Goal: Check status: Check status

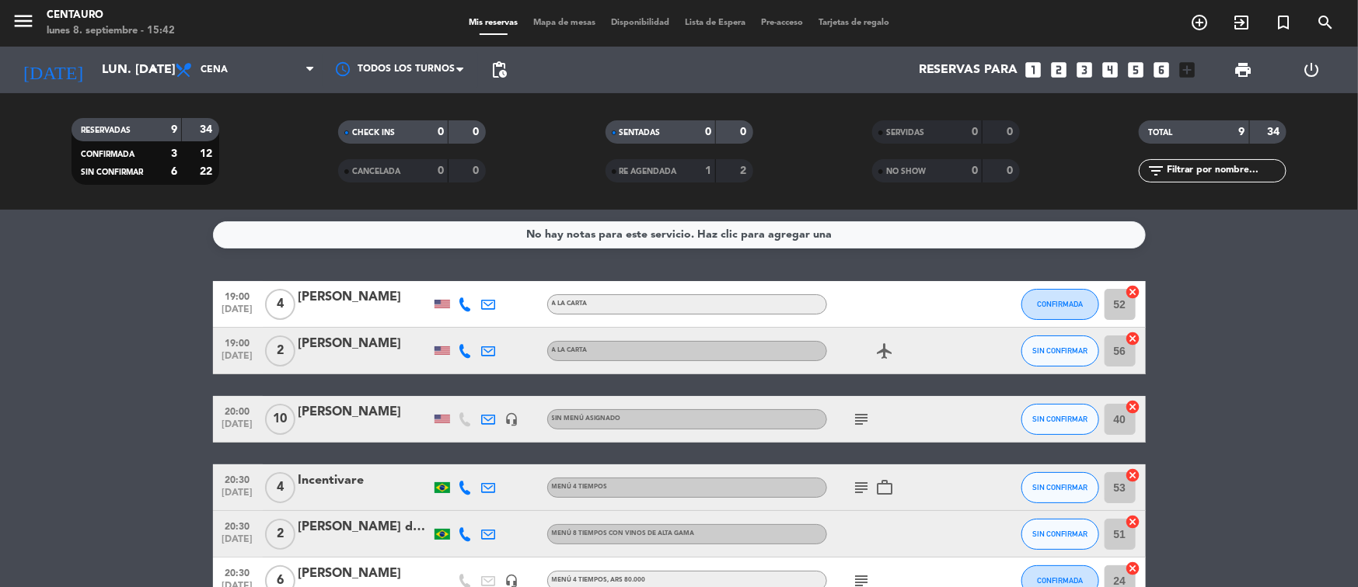
click at [443, 306] on div at bounding box center [442, 304] width 16 height 9
click at [437, 354] on div at bounding box center [442, 351] width 16 height 9
click at [468, 304] on icon at bounding box center [465, 305] width 14 height 14
click at [465, 351] on icon at bounding box center [465, 351] width 14 height 14
click at [462, 420] on icon at bounding box center [465, 420] width 14 height 14
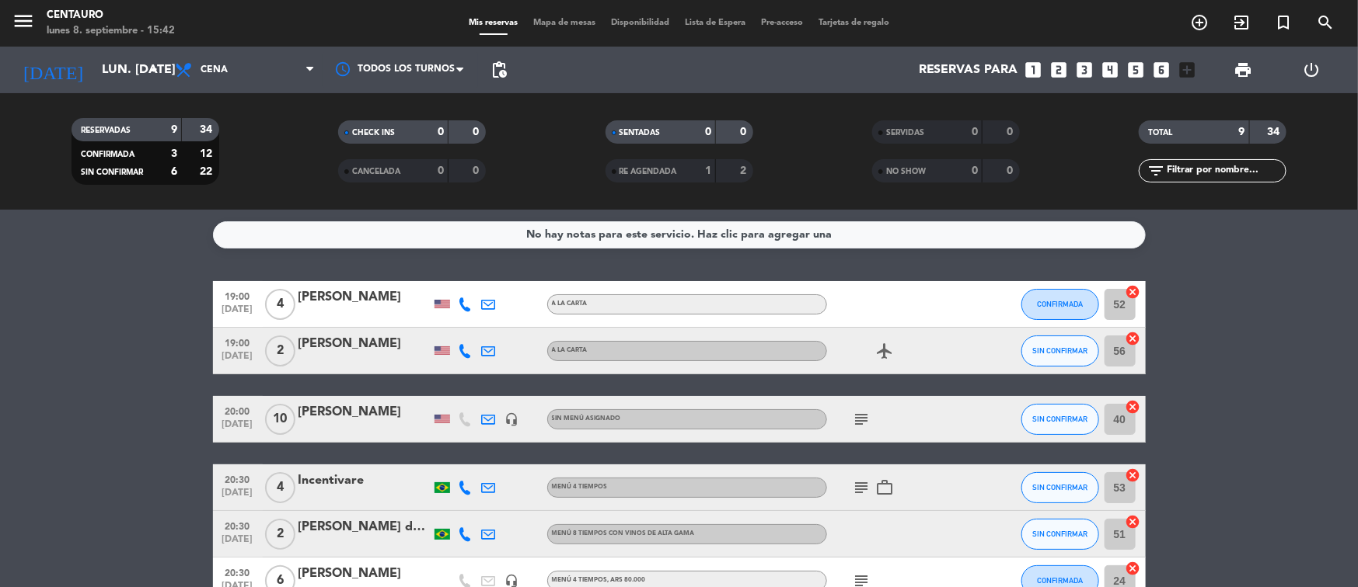
click at [171, 421] on bookings-row "19:00 [DATE] 4 [PERSON_NAME] A [PERSON_NAME] CONFIRMADA 52 cancel 19:00 [DATE] …" at bounding box center [679, 523] width 1358 height 485
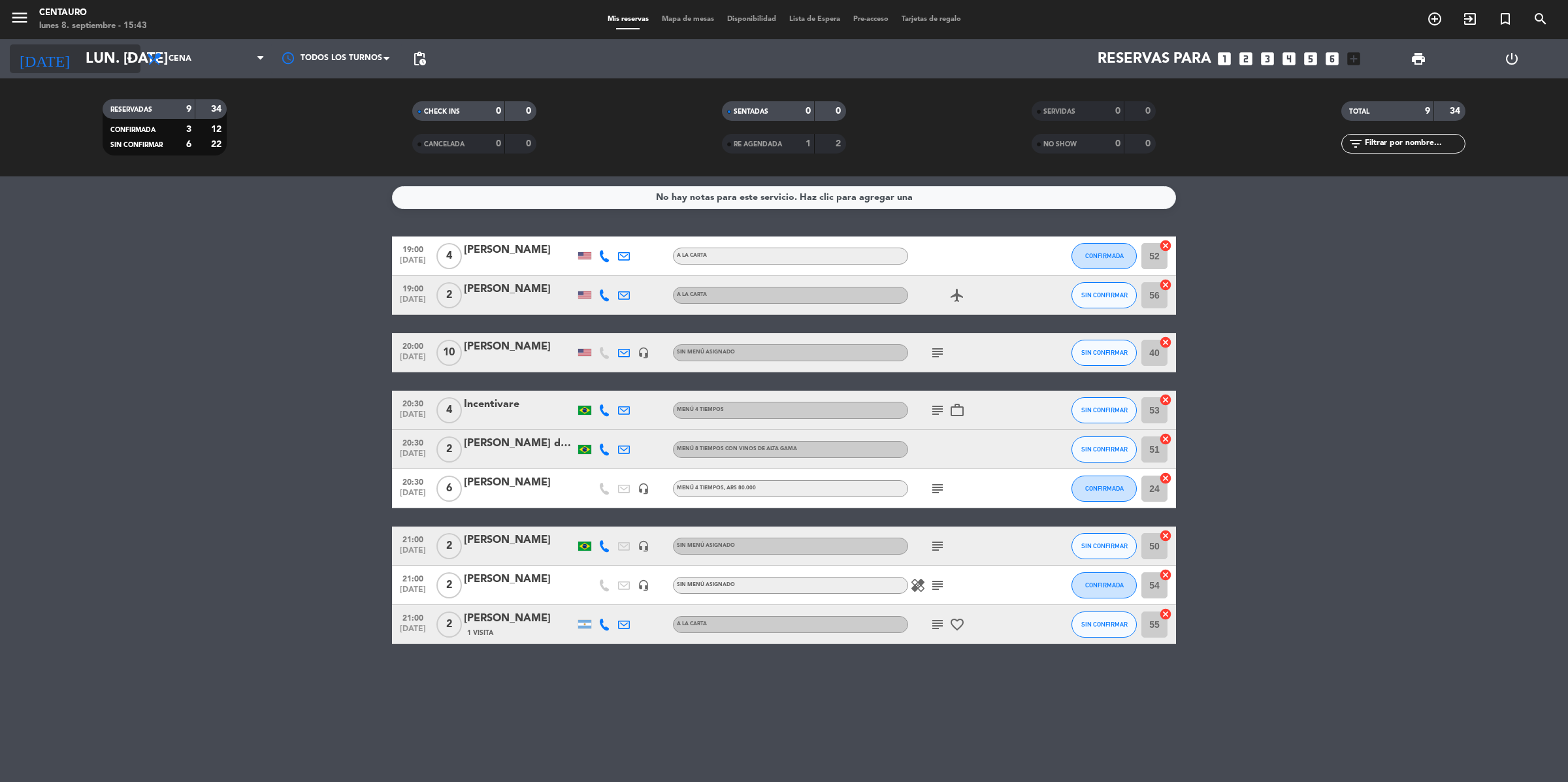
click at [133, 51] on icon "arrow_drop_down" at bounding box center [129, 59] width 16 height 16
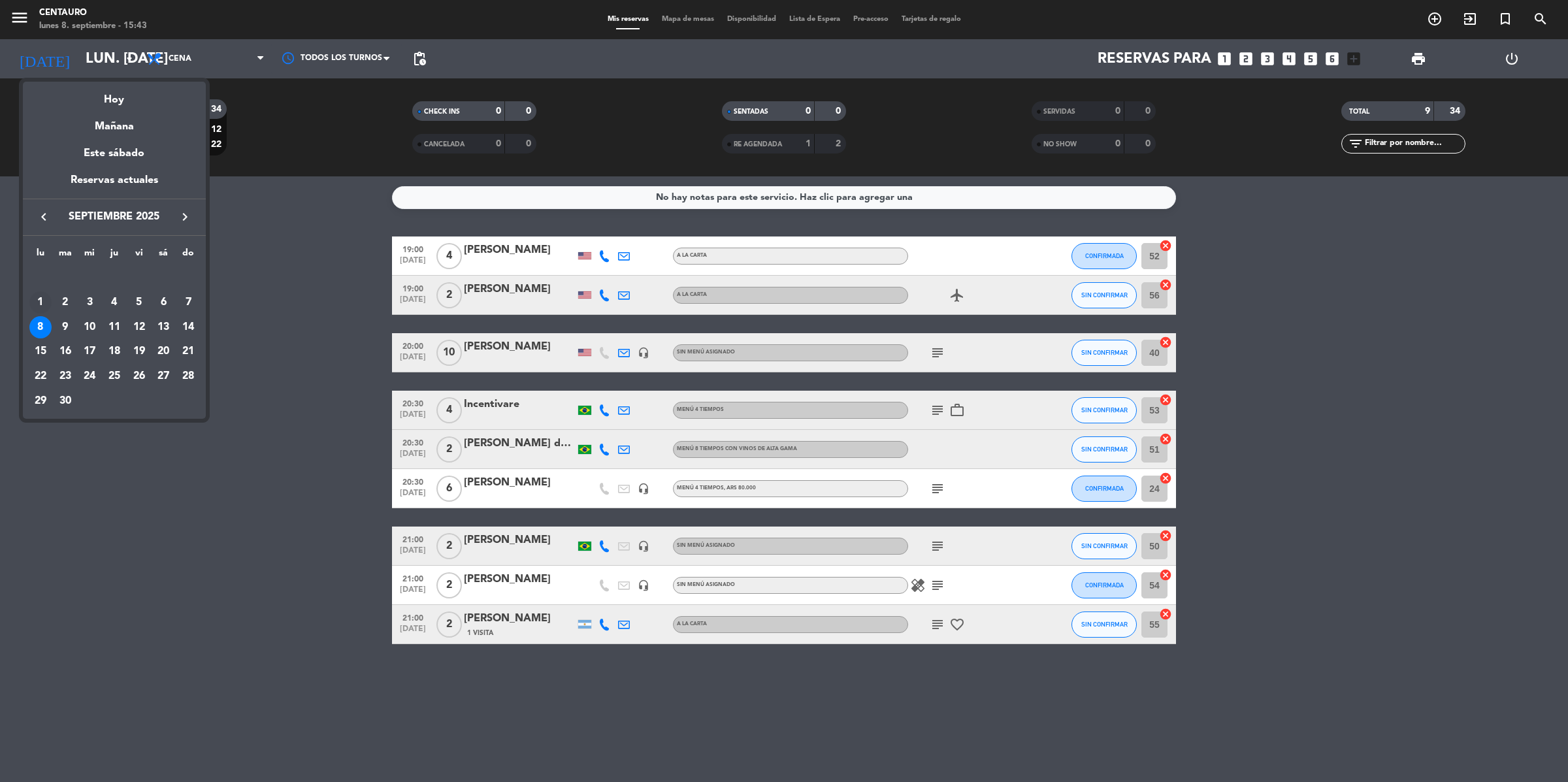
click at [47, 298] on div "1" at bounding box center [40, 303] width 22 height 22
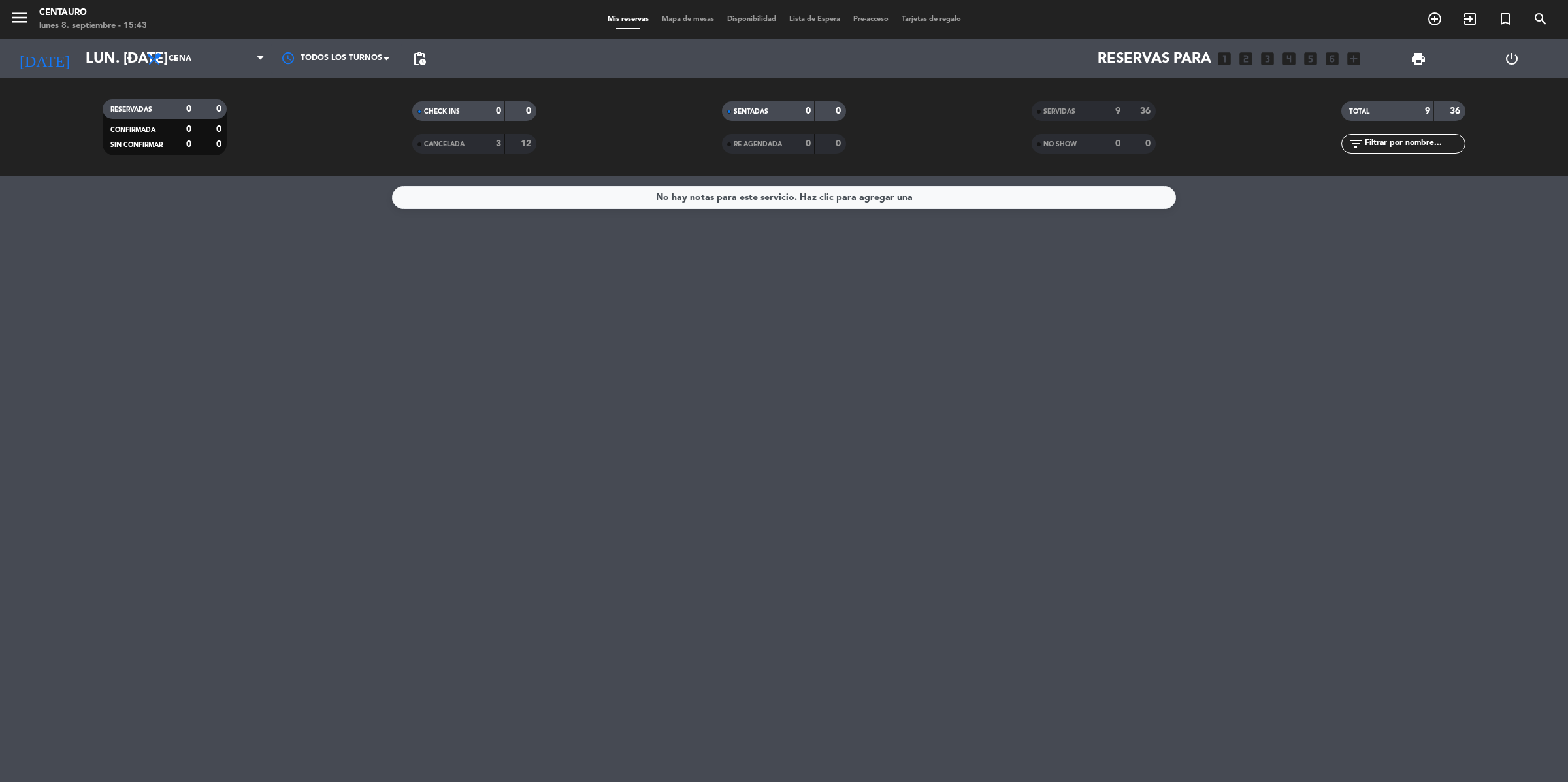
click at [1115, 117] on div "9" at bounding box center [1107, 112] width 26 height 15
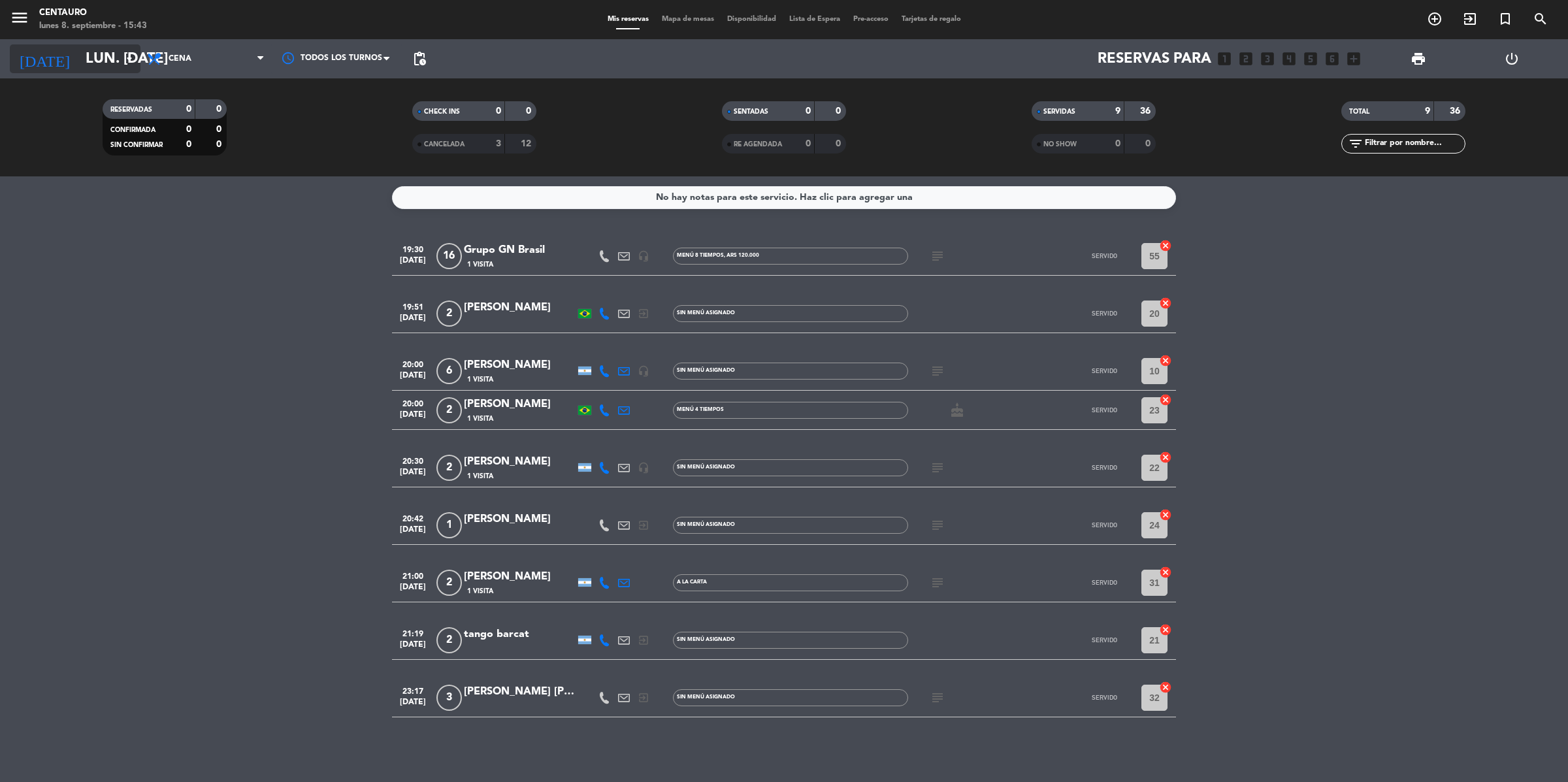
click at [130, 54] on icon "arrow_drop_down" at bounding box center [129, 59] width 16 height 16
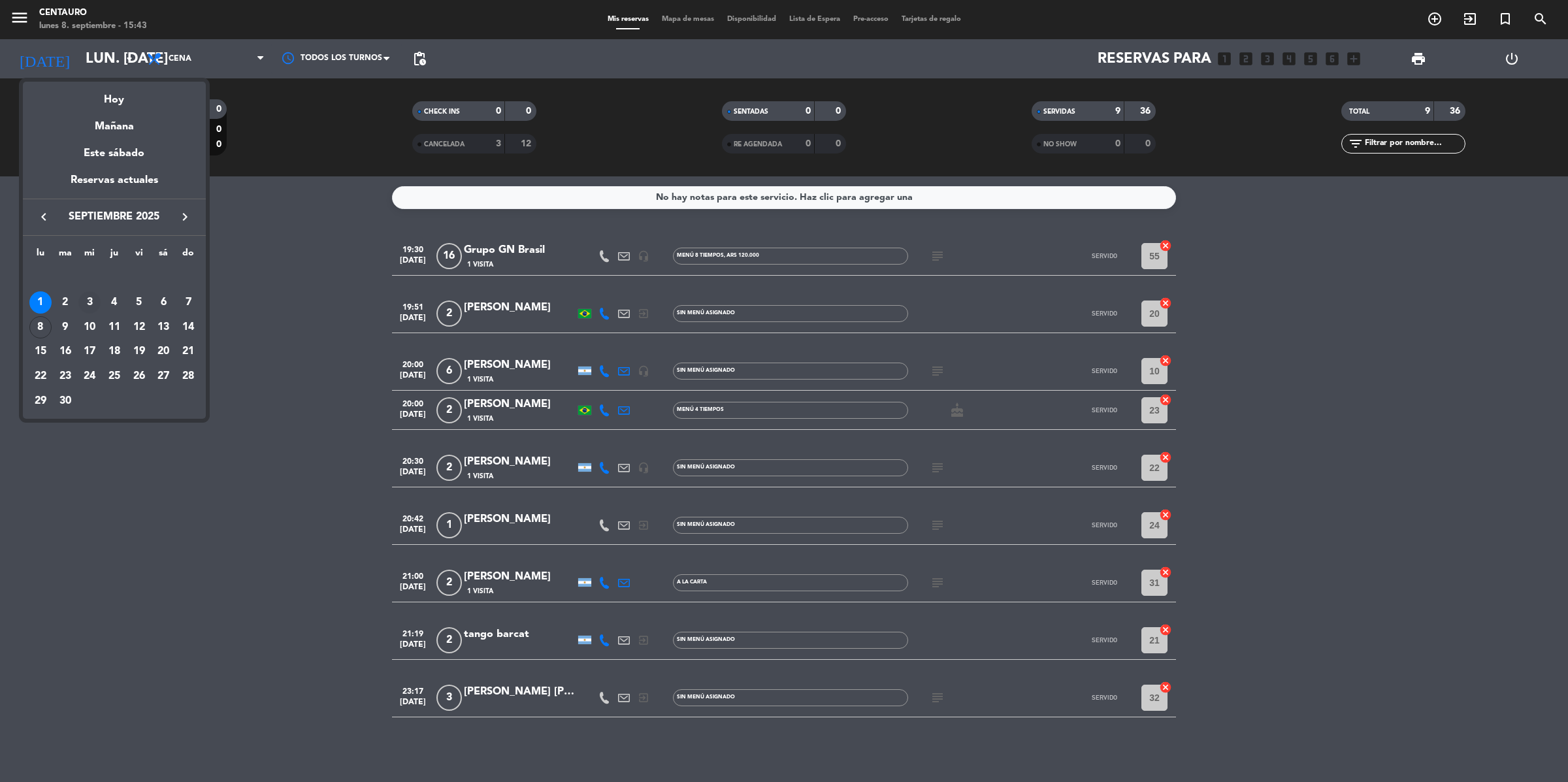
click at [87, 304] on div "3" at bounding box center [89, 303] width 22 height 22
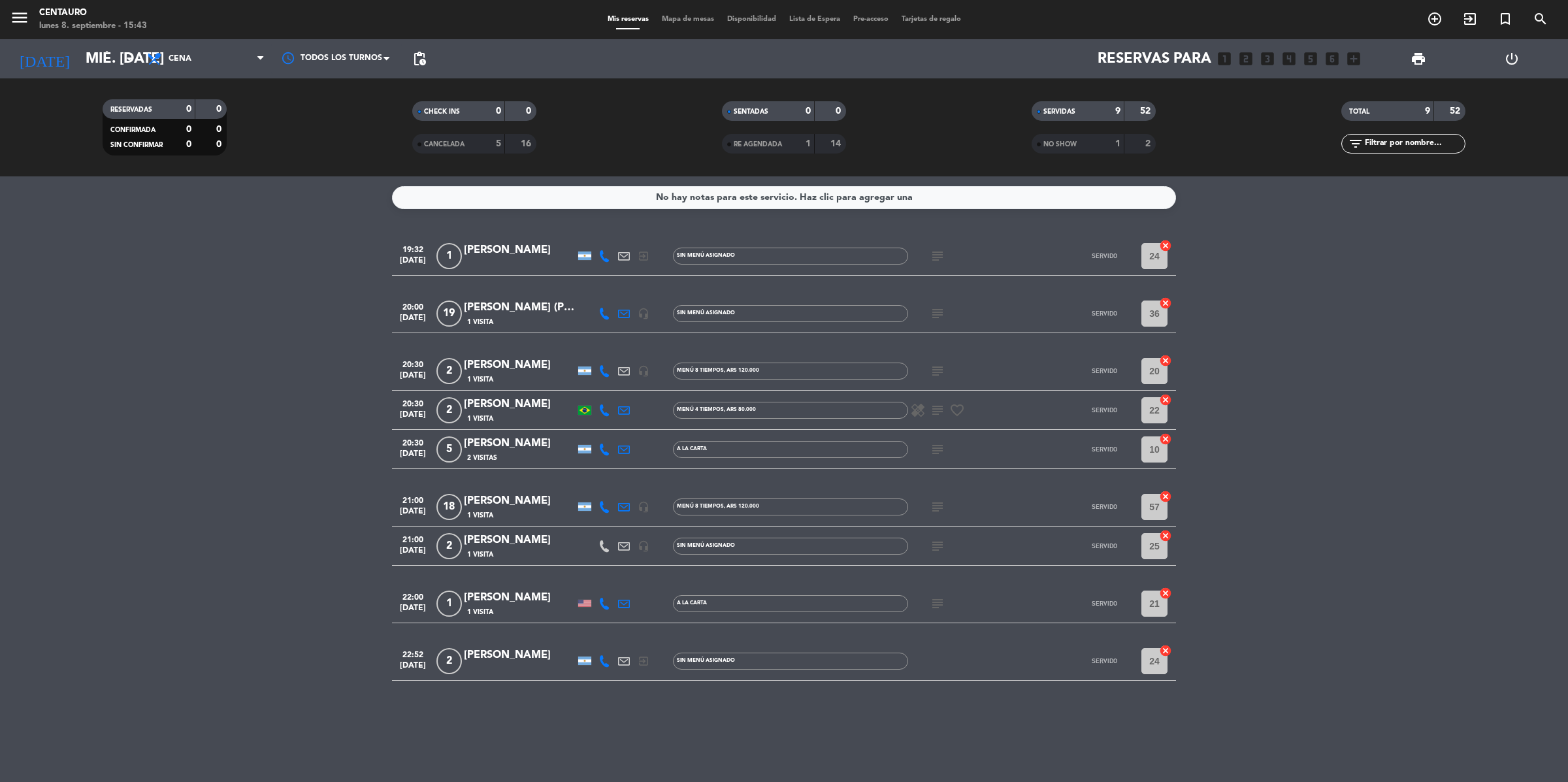
click at [1095, 99] on div "SERVIDAS 9 52 NO SHOW 1 2" at bounding box center [1094, 127] width 309 height 71
click at [1095, 105] on div "9" at bounding box center [1107, 112] width 26 height 15
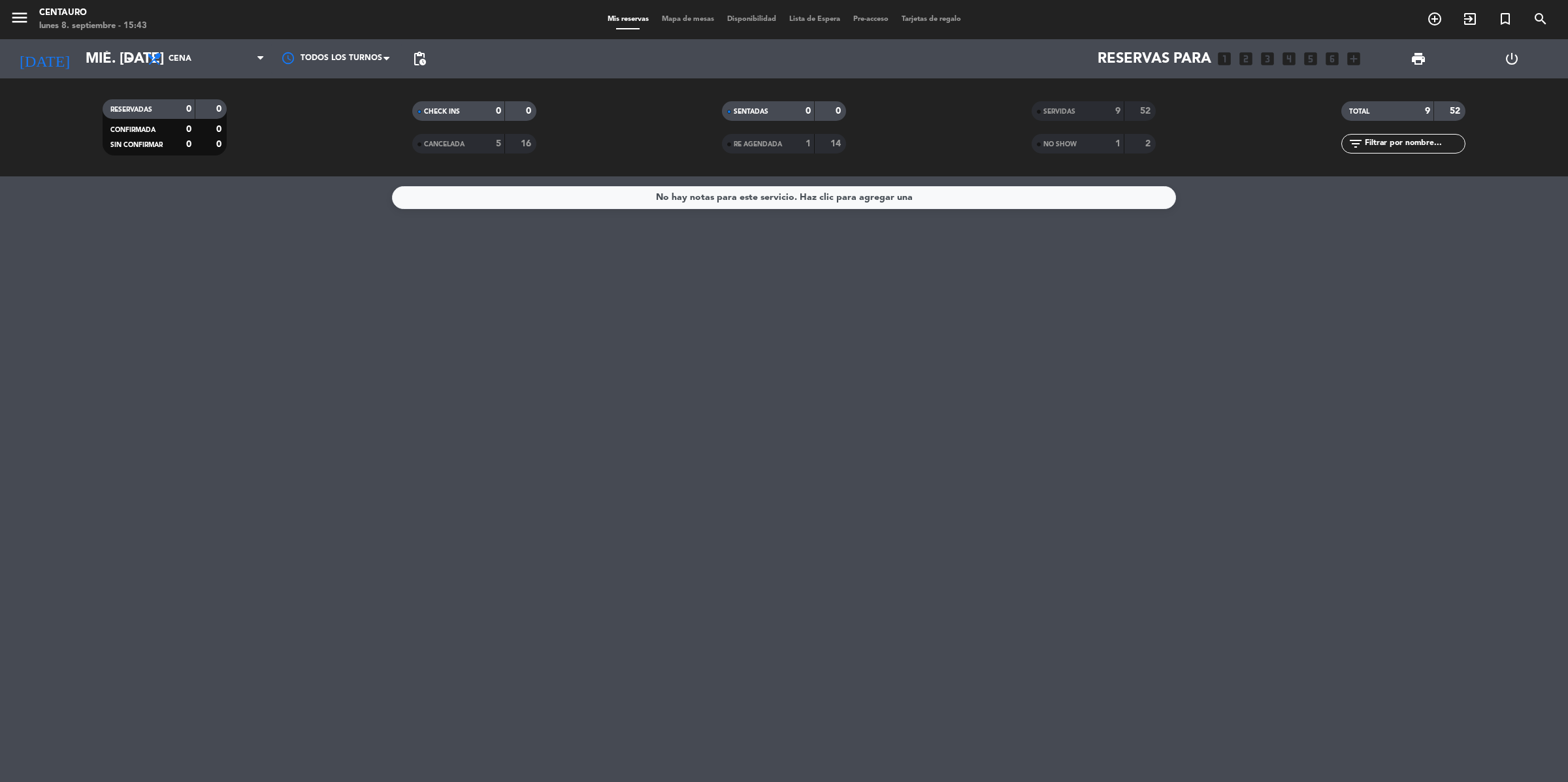
click at [1083, 114] on div "SERVIDAS" at bounding box center [1064, 112] width 60 height 15
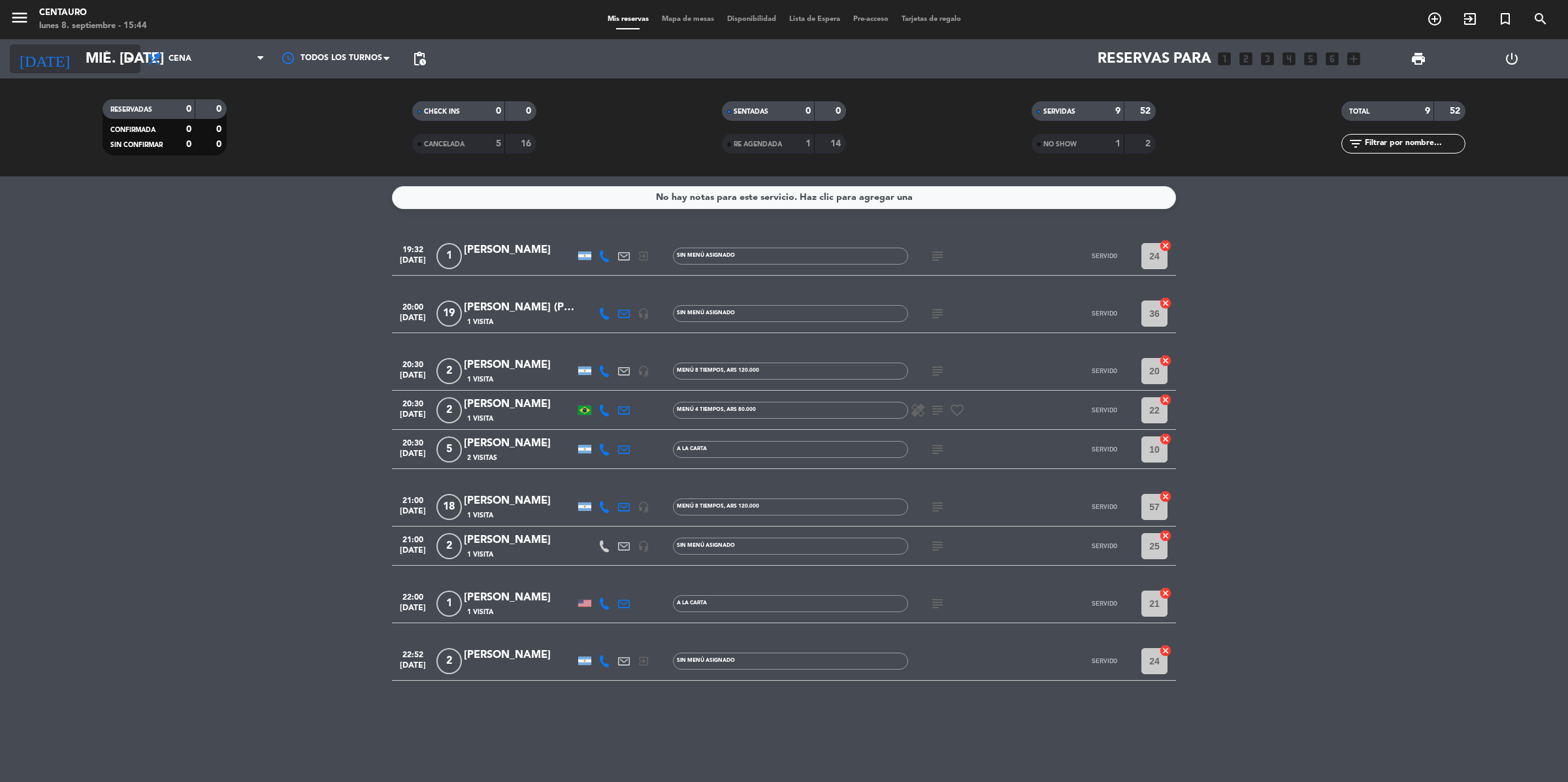
click at [131, 69] on input "mié. [DATE]" at bounding box center [170, 59] width 182 height 29
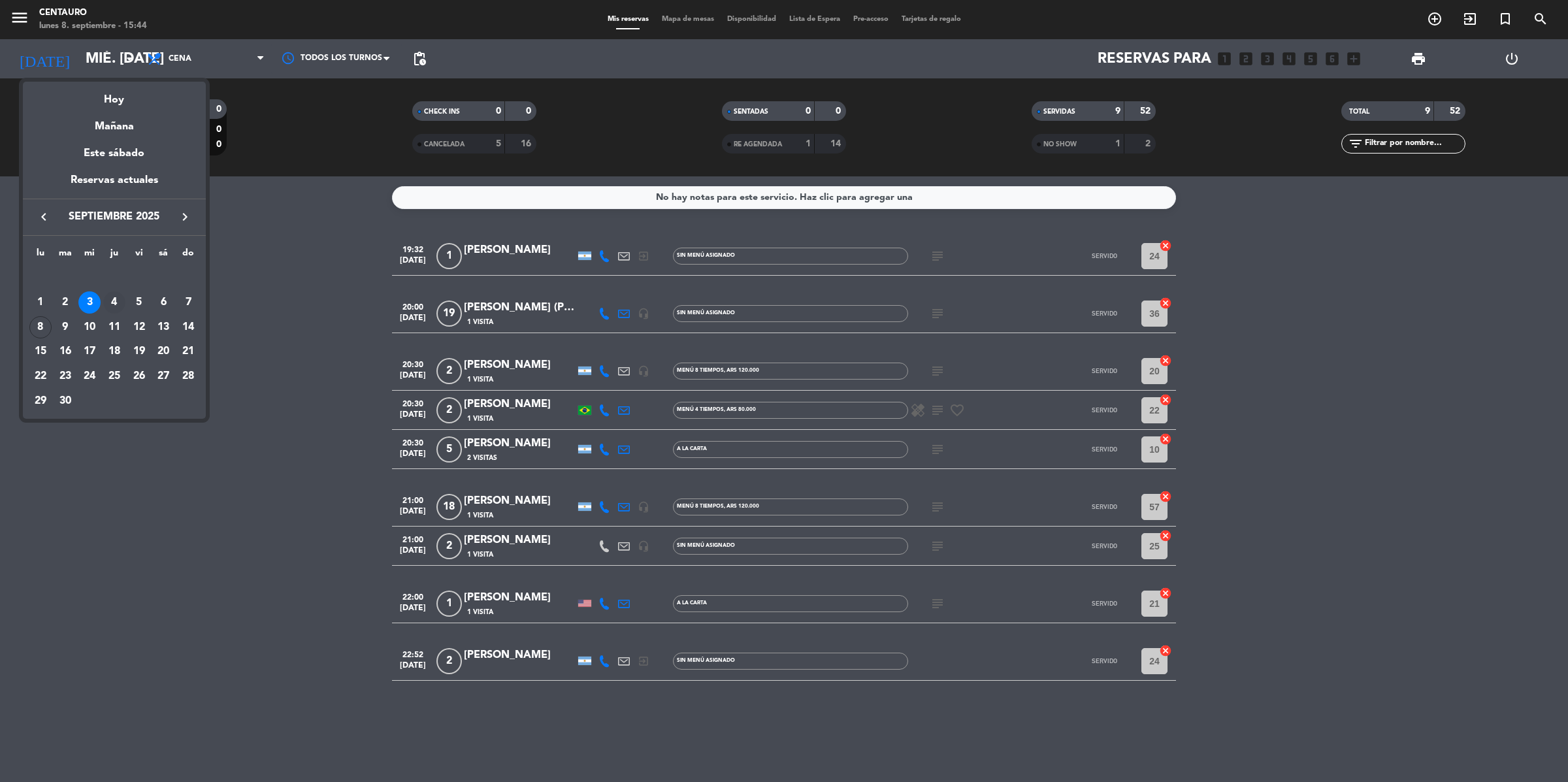
click at [119, 303] on div "4" at bounding box center [114, 303] width 22 height 22
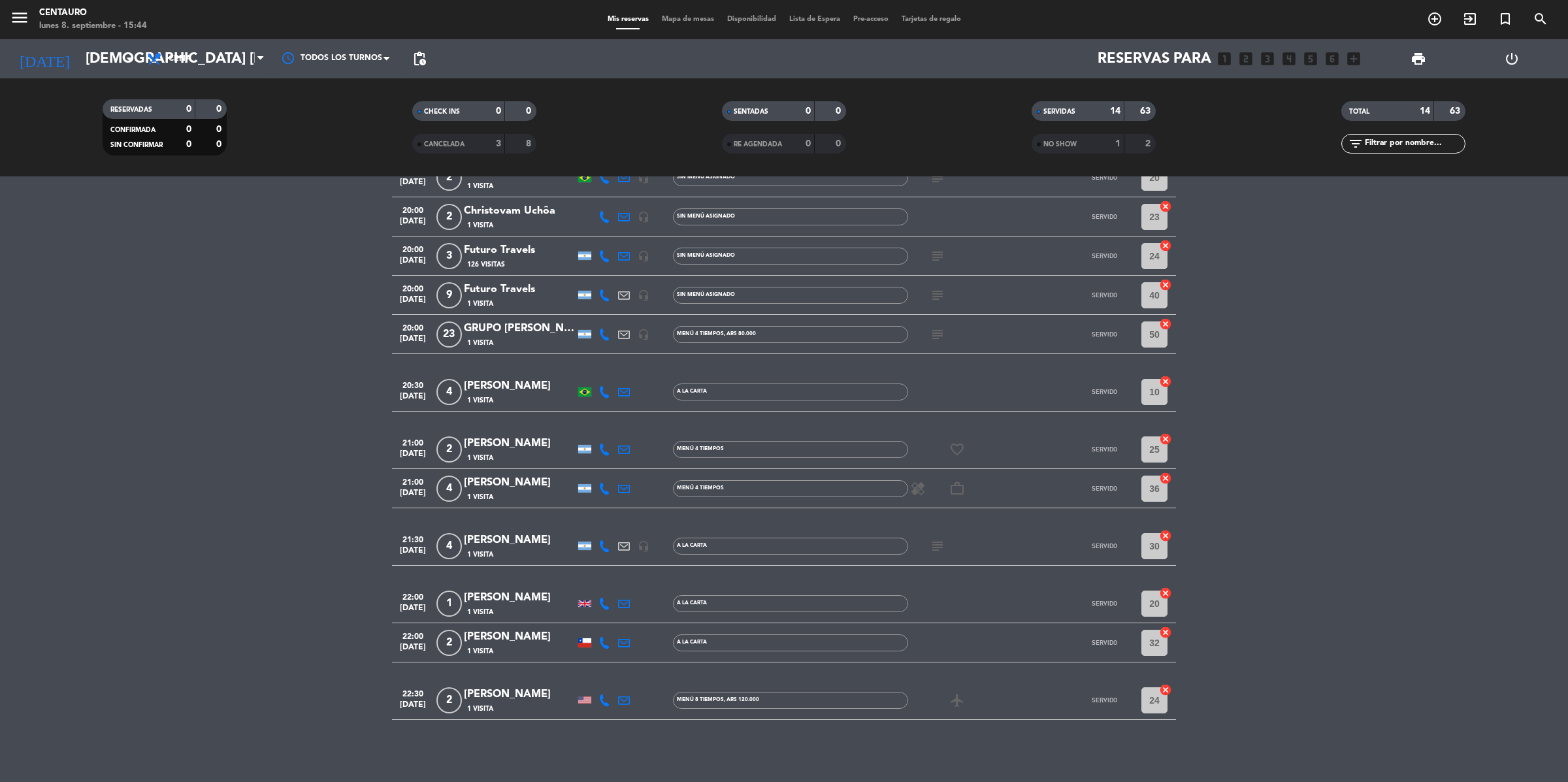
scroll to position [196, 0]
click at [581, 494] on div at bounding box center [585, 697] width 13 height 8
click at [589, 494] on div at bounding box center [584, 601] width 19 height 39
click at [587, 494] on div at bounding box center [585, 601] width 13 height 7
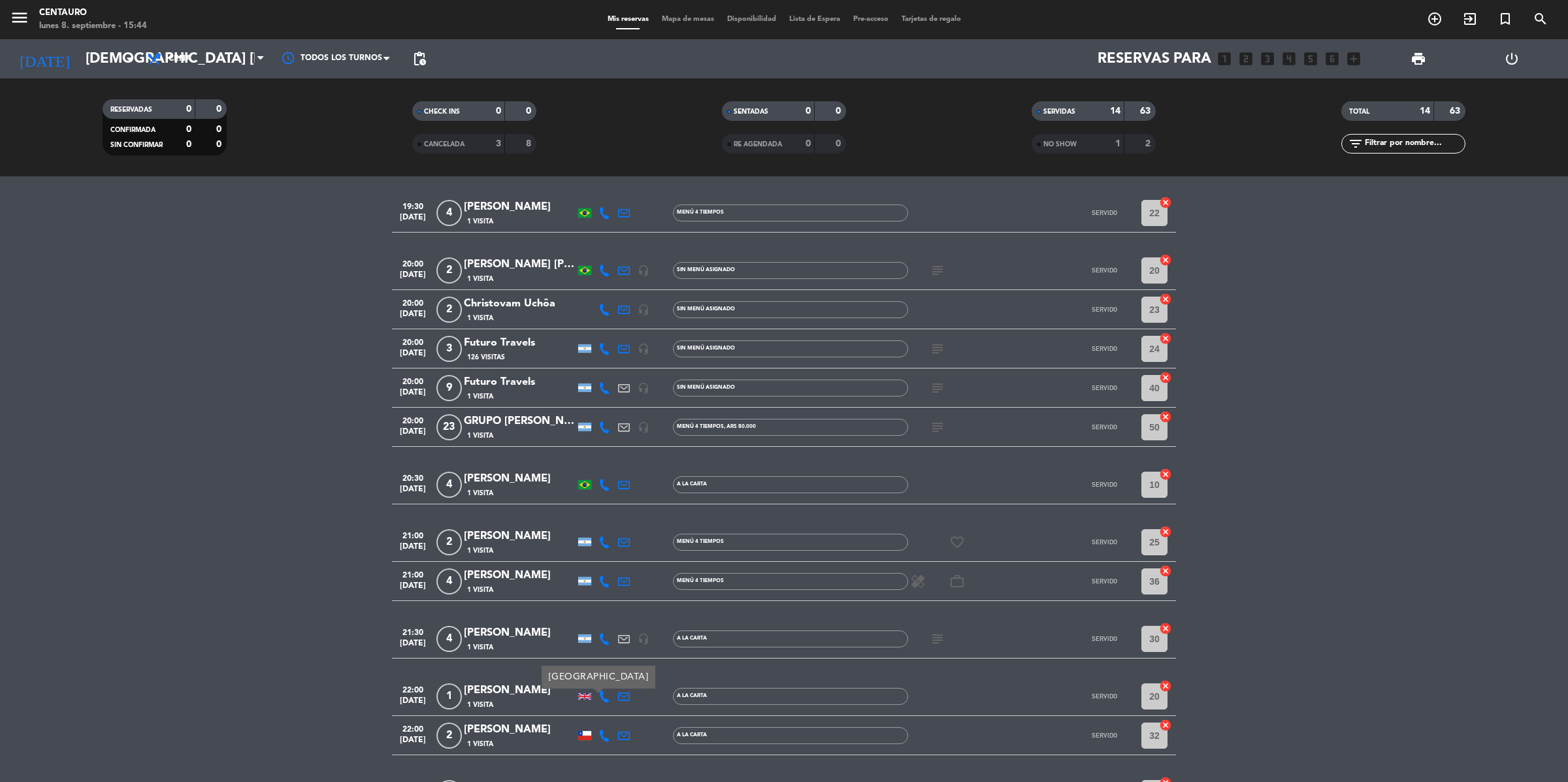
scroll to position [0, 0]
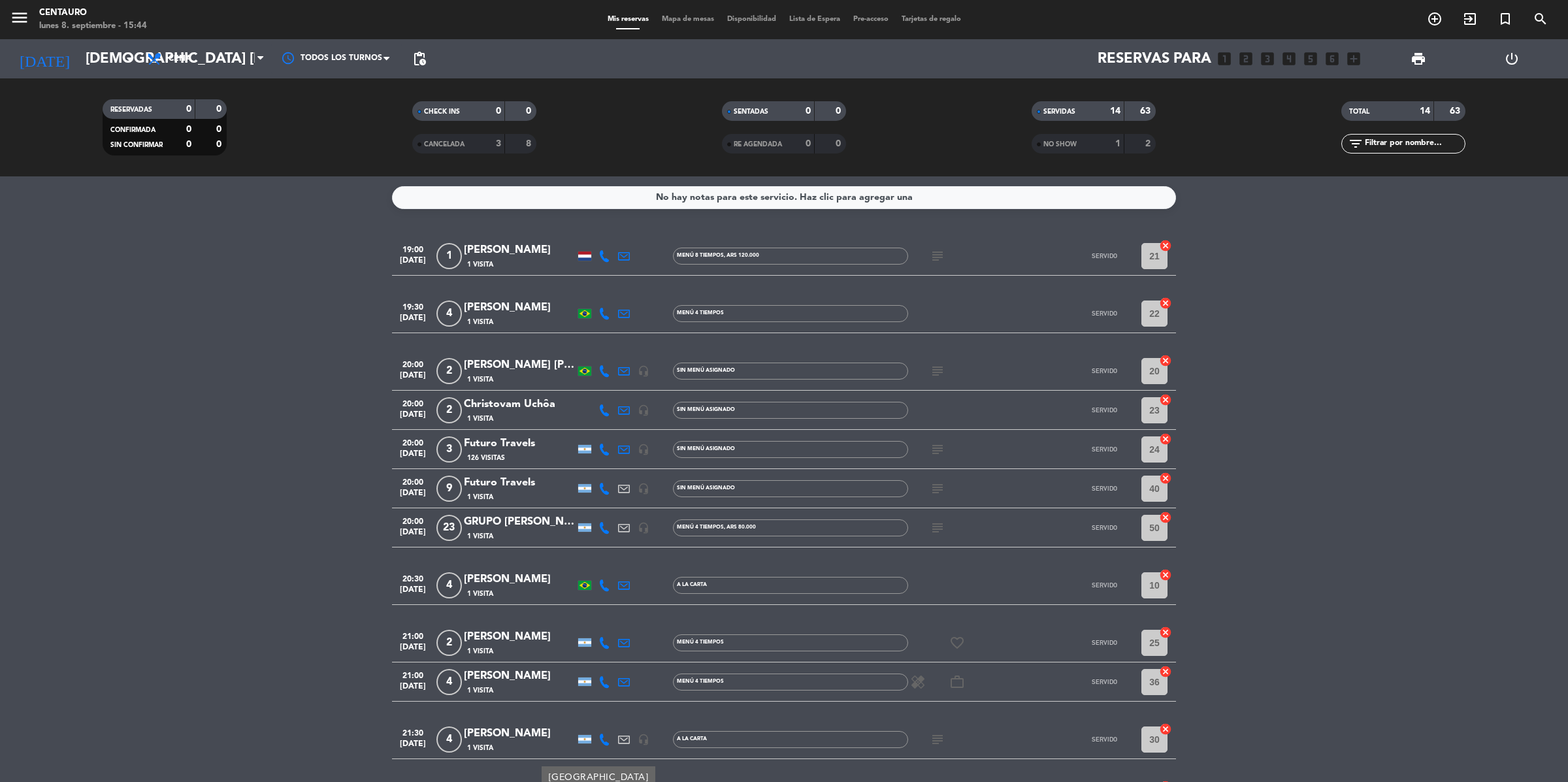
click at [589, 494] on div at bounding box center [585, 527] width 13 height 8
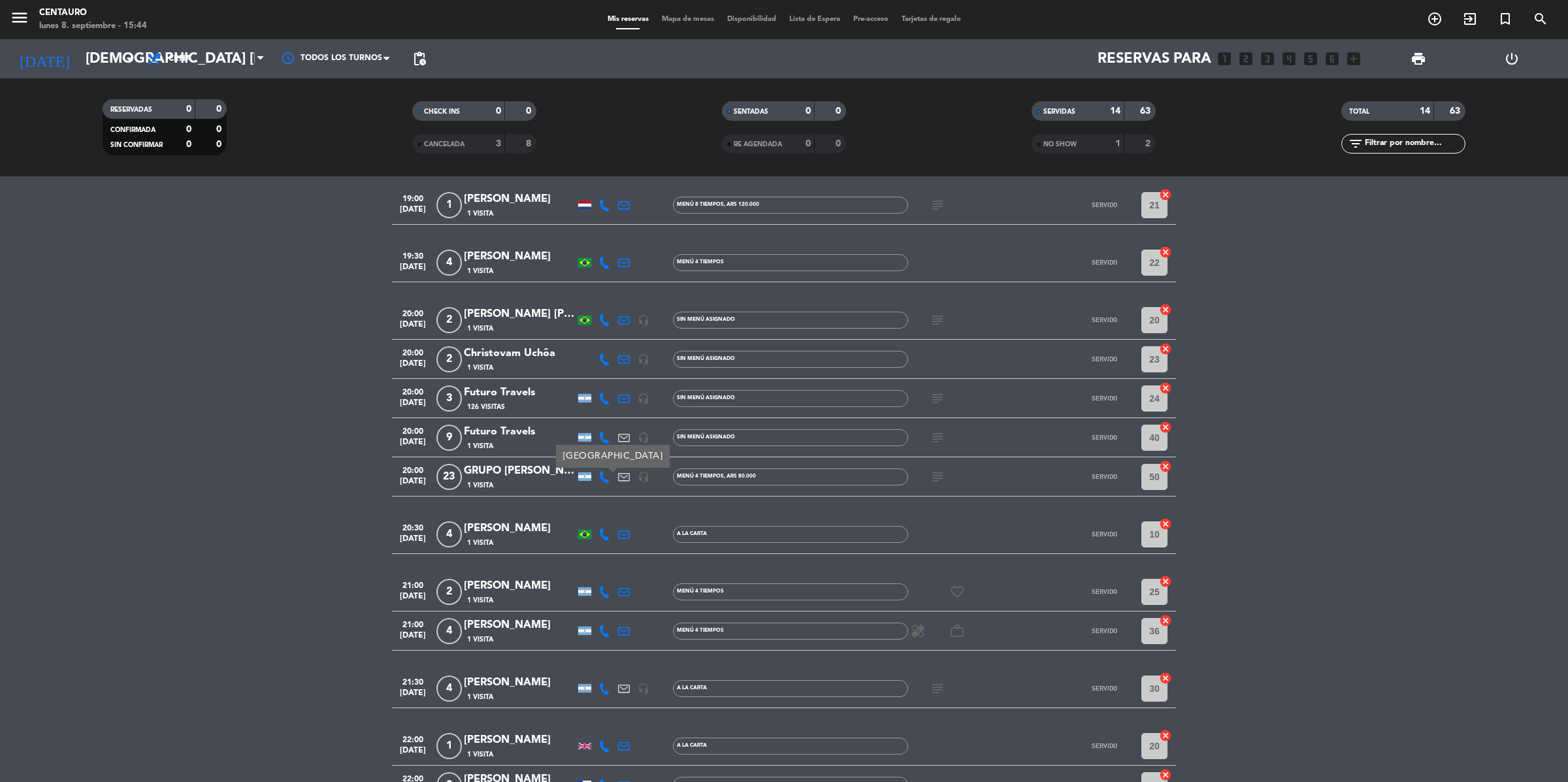
scroll to position [86, 0]
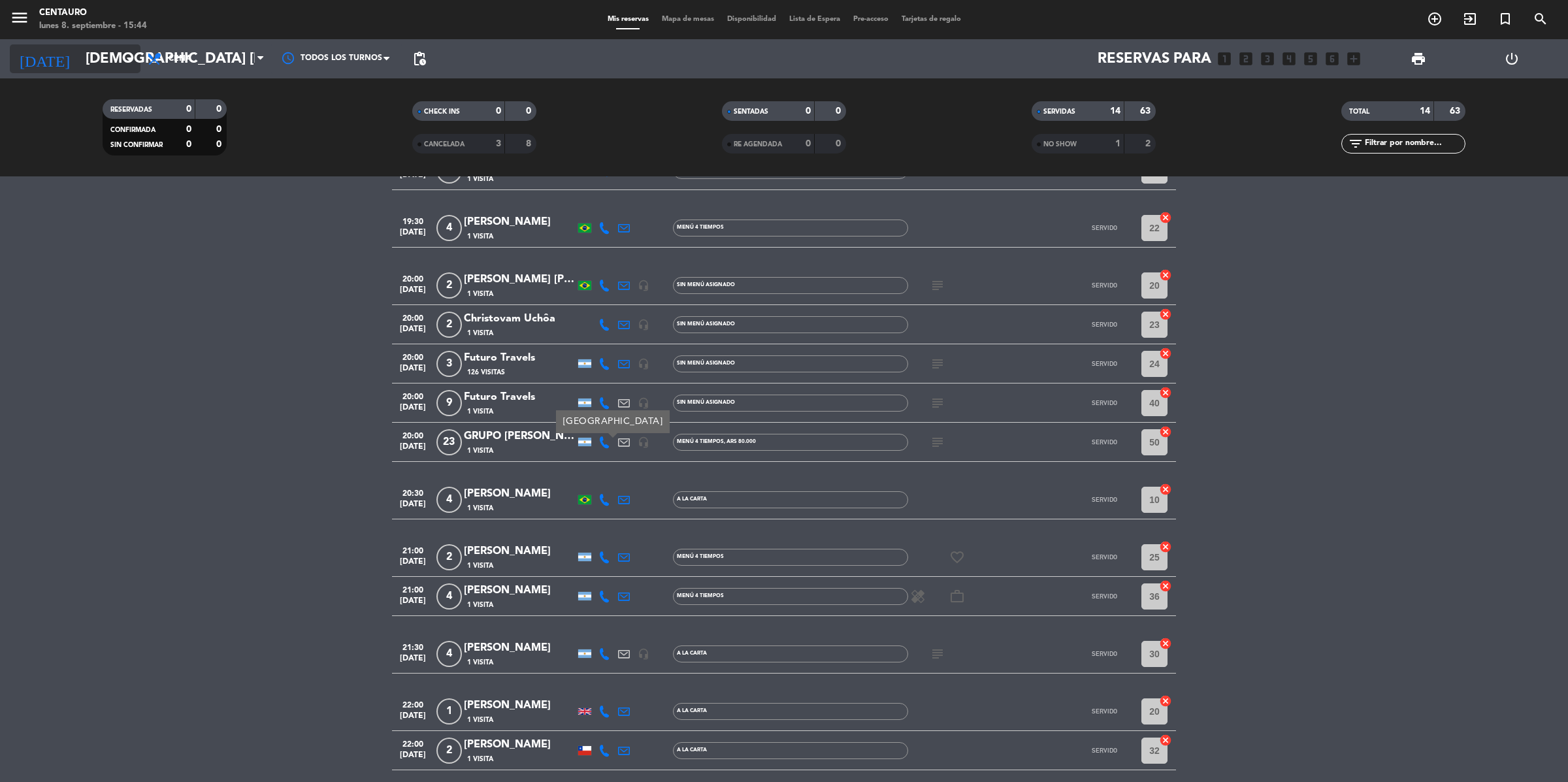
click at [128, 60] on icon "arrow_drop_down" at bounding box center [129, 59] width 16 height 16
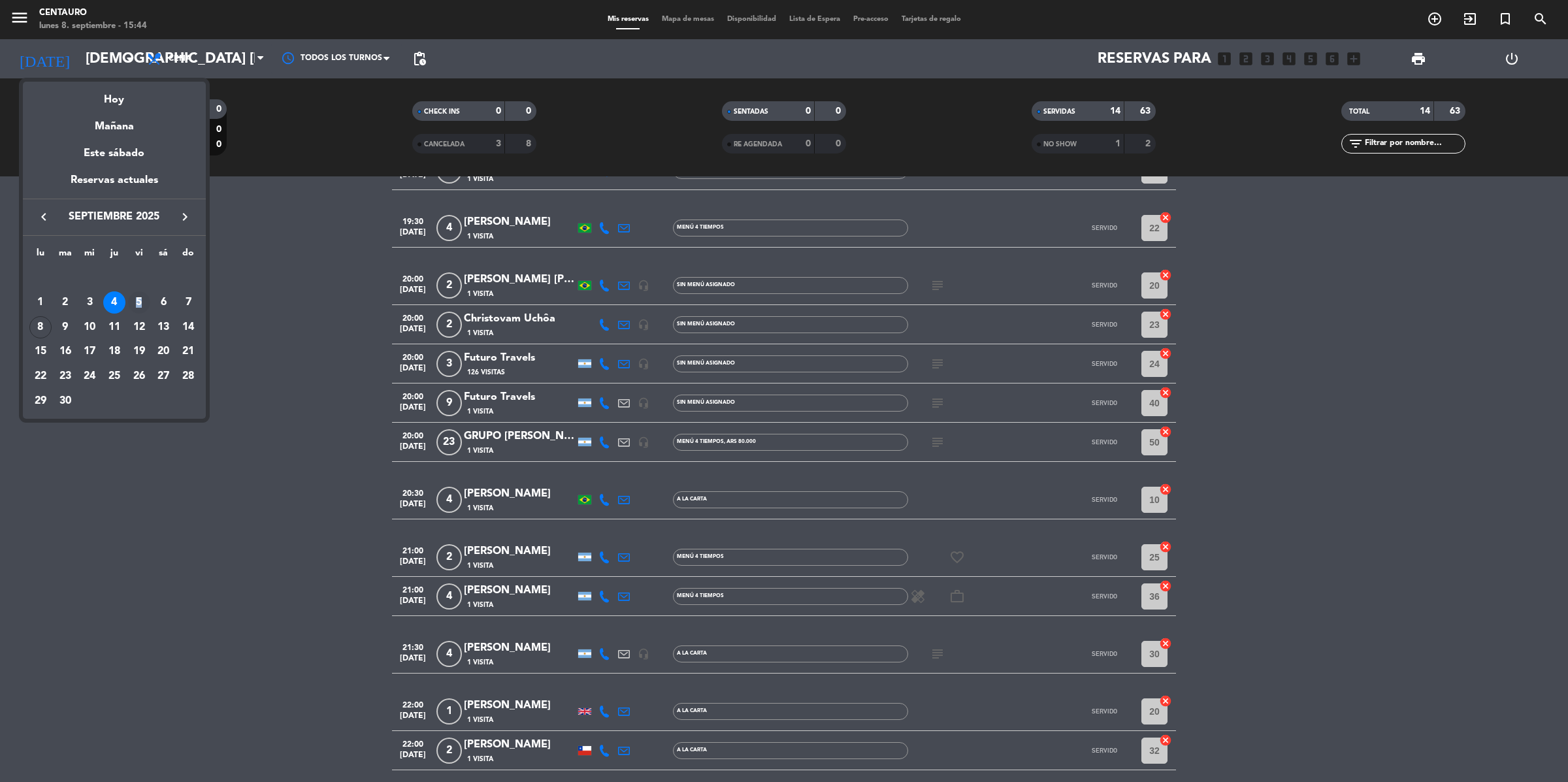
click at [140, 294] on div "5" at bounding box center [139, 303] width 22 height 22
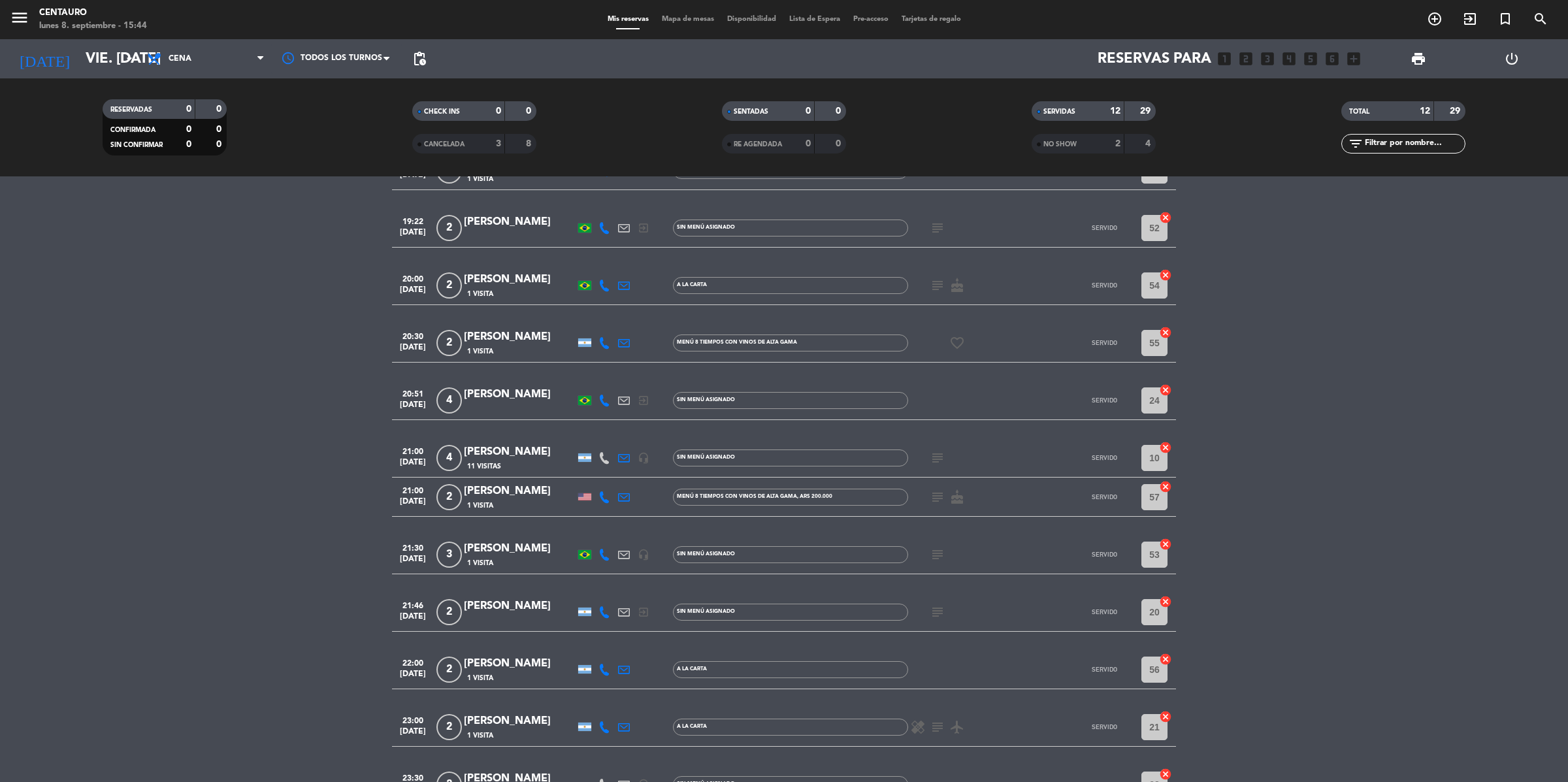
scroll to position [0, 0]
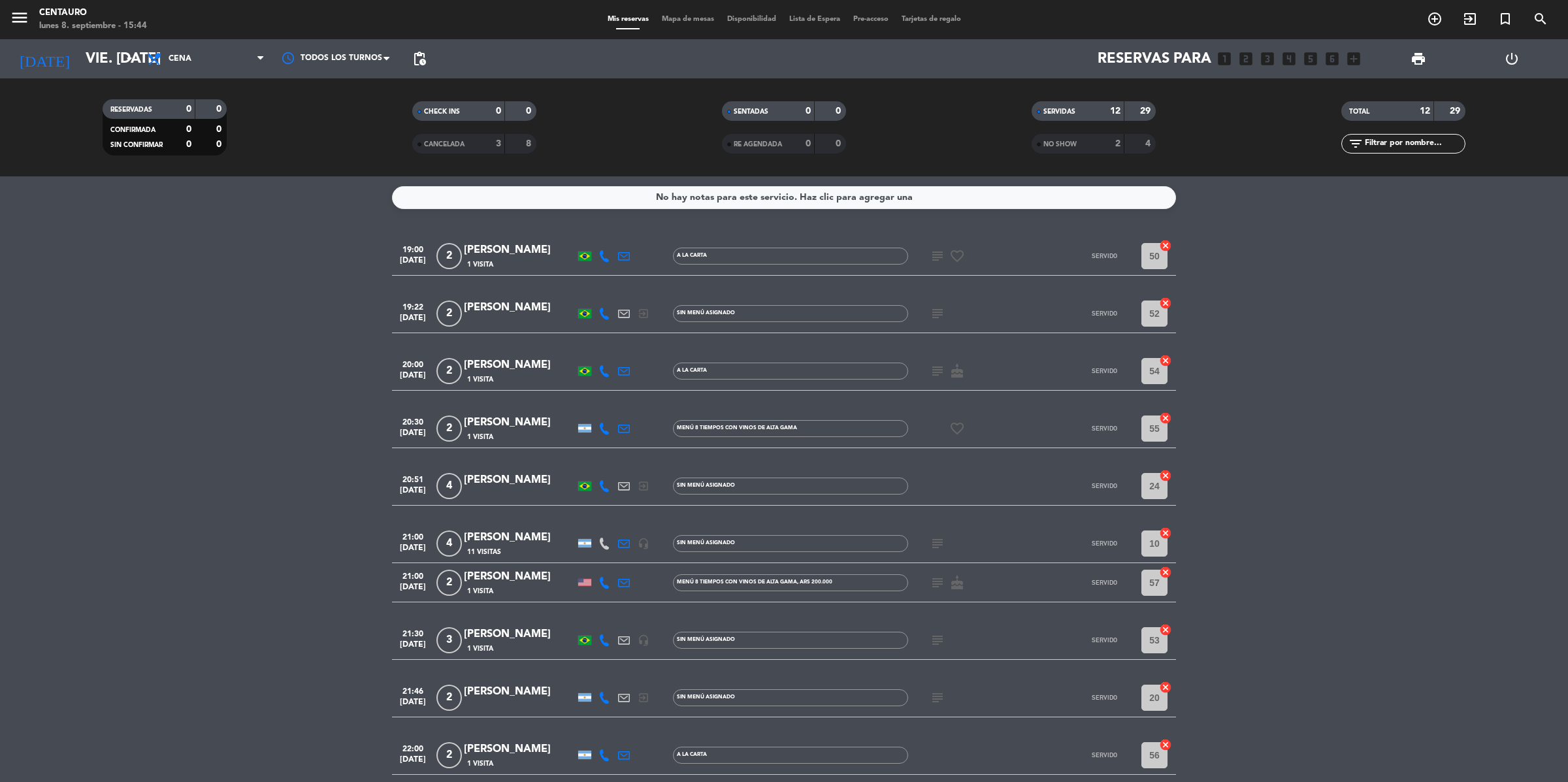
click at [587, 494] on div at bounding box center [585, 583] width 13 height 8
click at [253, 273] on bookings-row "19:00 [DATE] 2 [PERSON_NAME] 1 Visita A LA CARTA subject favorite_border SERVID…" at bounding box center [784, 563] width 1568 height 653
click at [118, 62] on input "vie. [DATE]" at bounding box center [170, 59] width 182 height 29
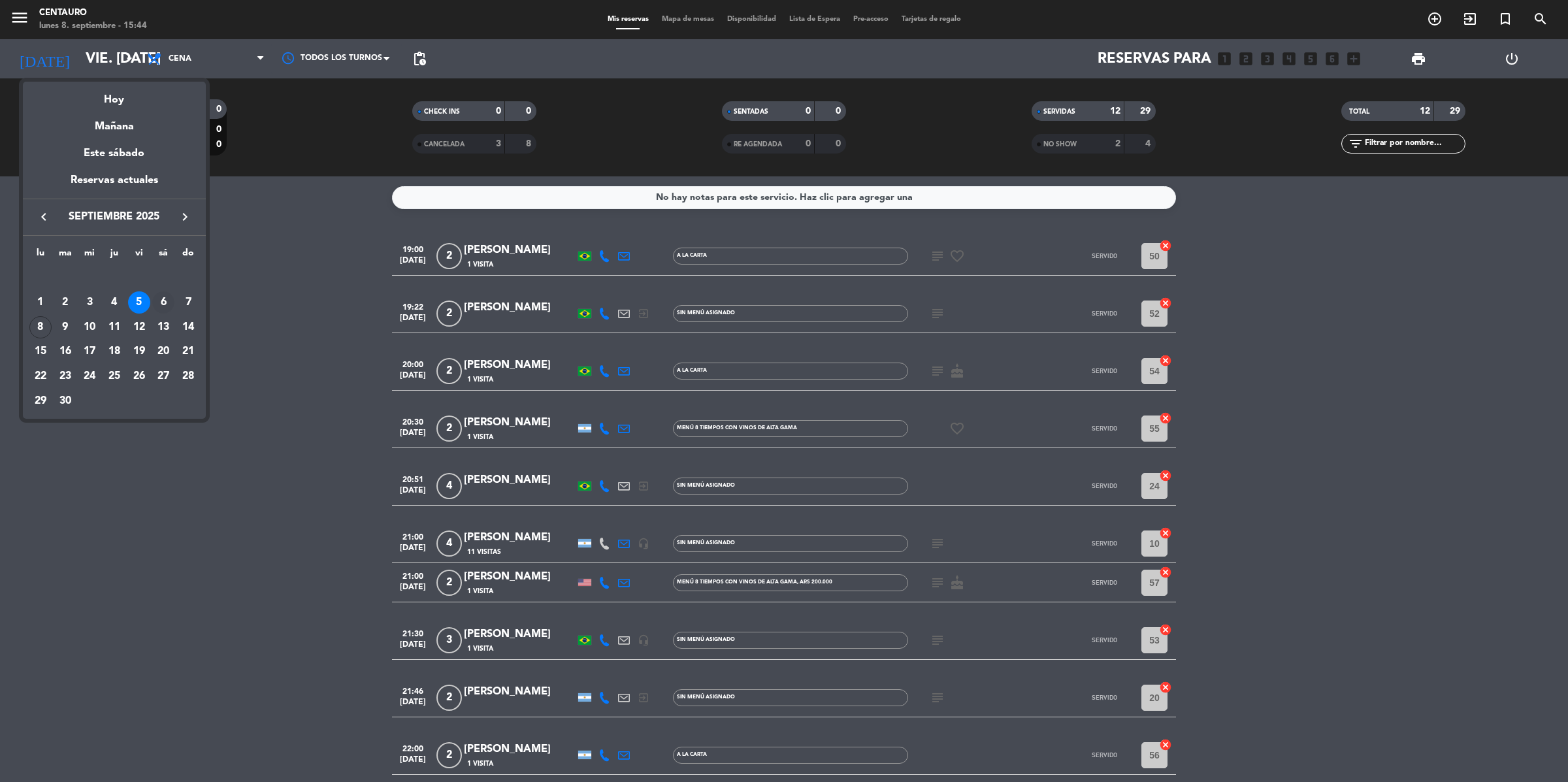
click at [166, 299] on div "6" at bounding box center [163, 303] width 22 height 22
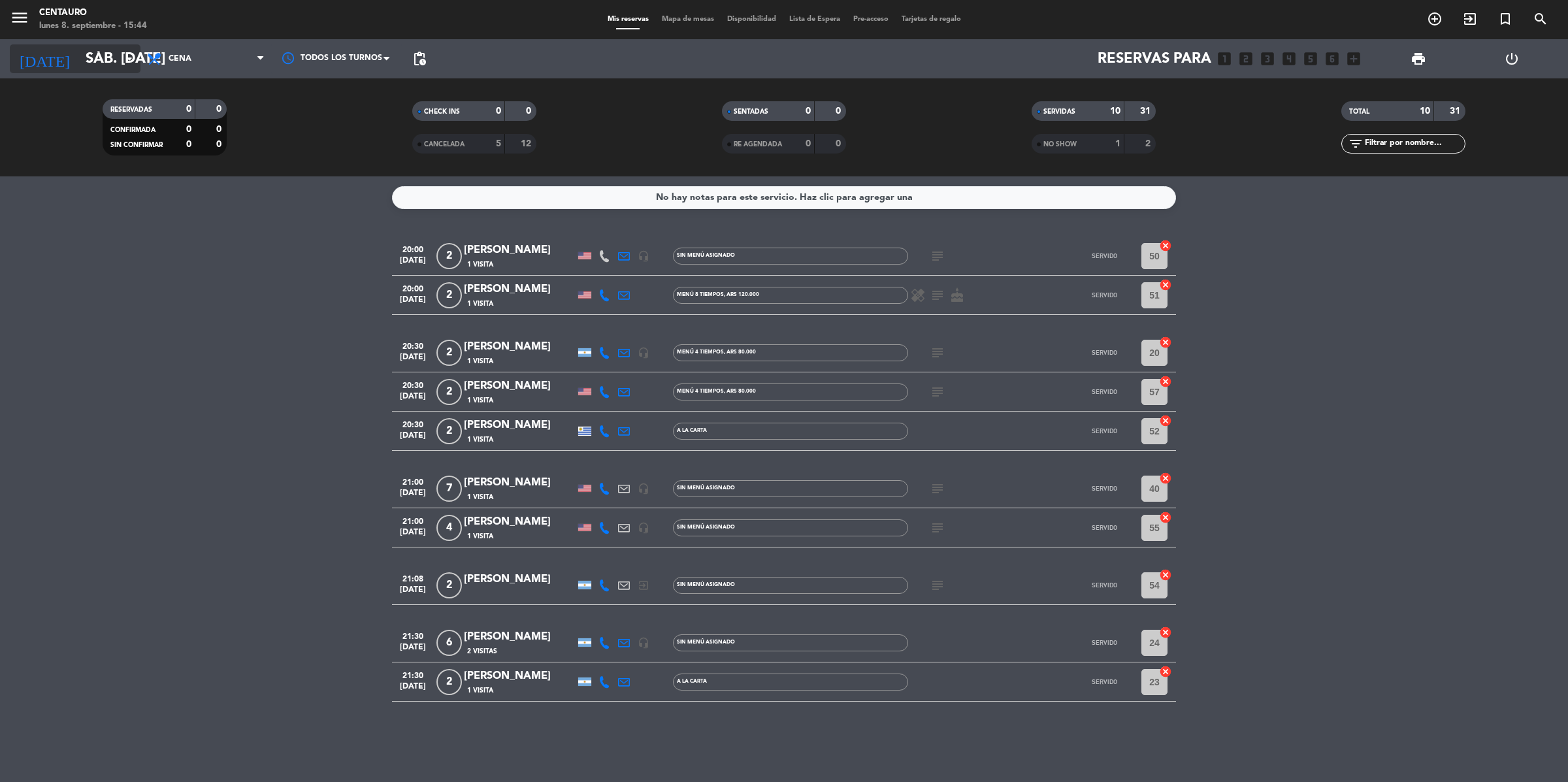
click at [108, 57] on input "sáb. [DATE]" at bounding box center [170, 59] width 182 height 29
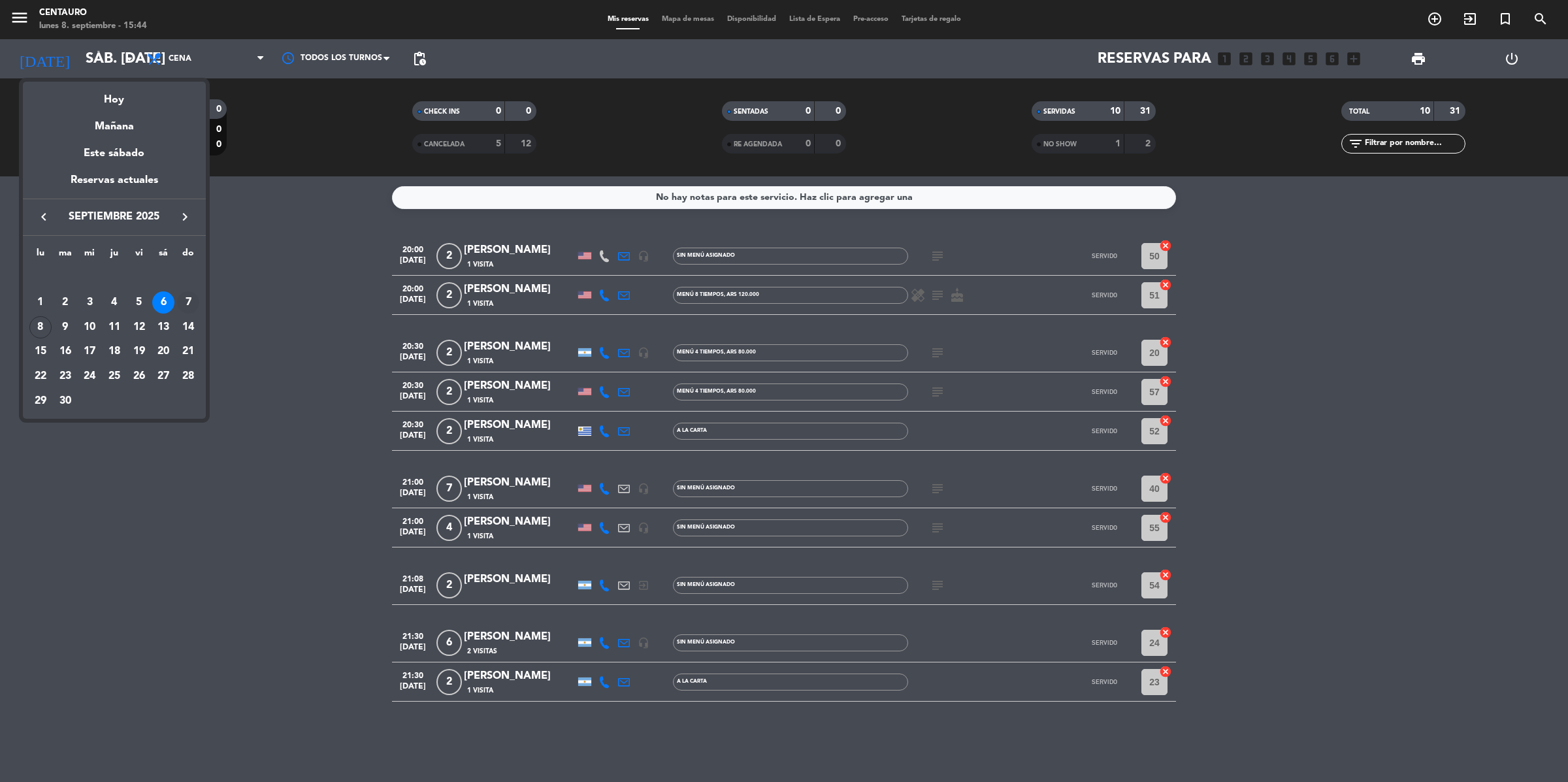
click at [189, 308] on div "7" at bounding box center [188, 303] width 22 height 22
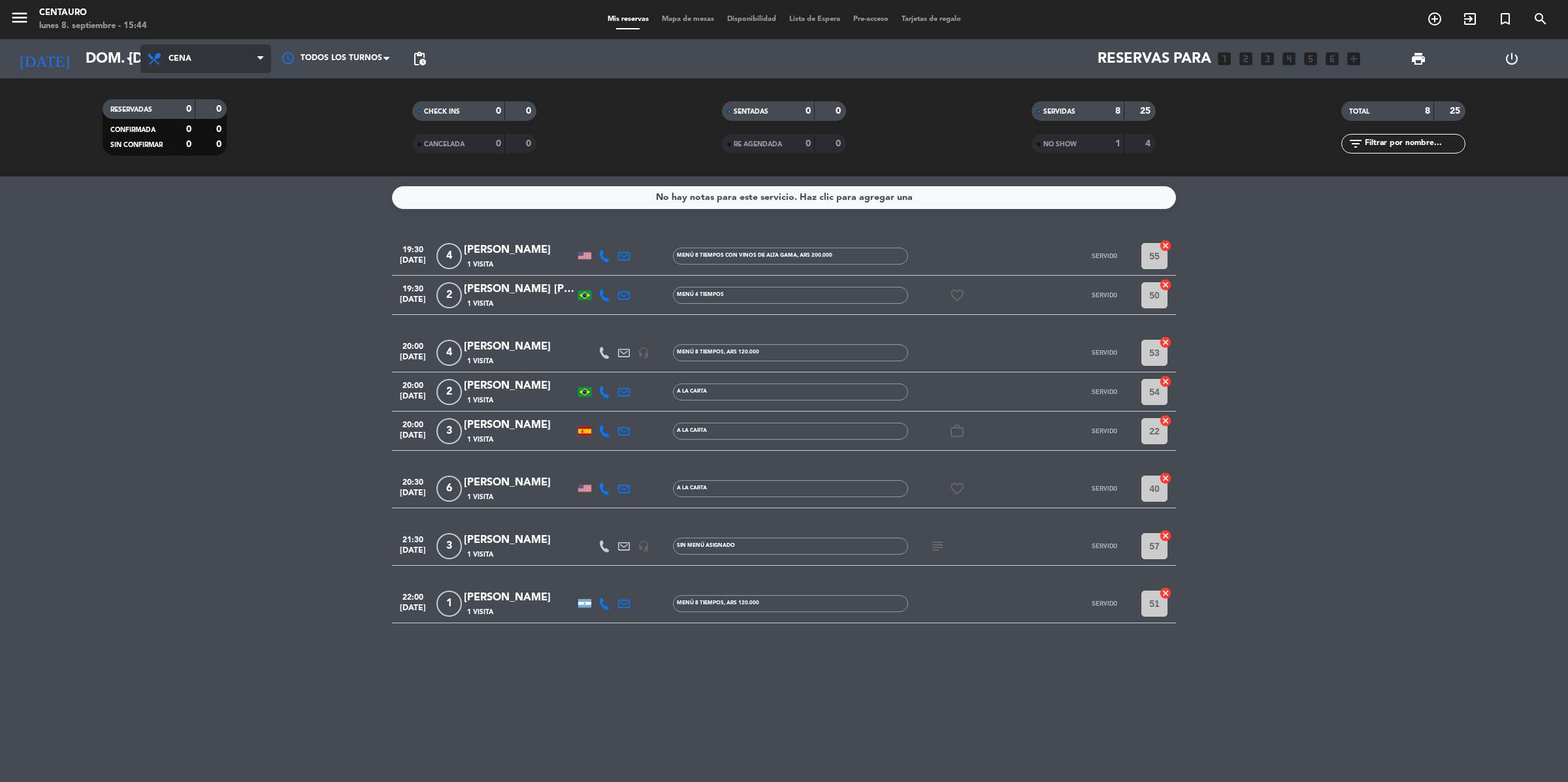
click at [142, 69] on span "Cena" at bounding box center [205, 59] width 130 height 29
click at [119, 60] on input "dom. [DATE]" at bounding box center [170, 59] width 182 height 29
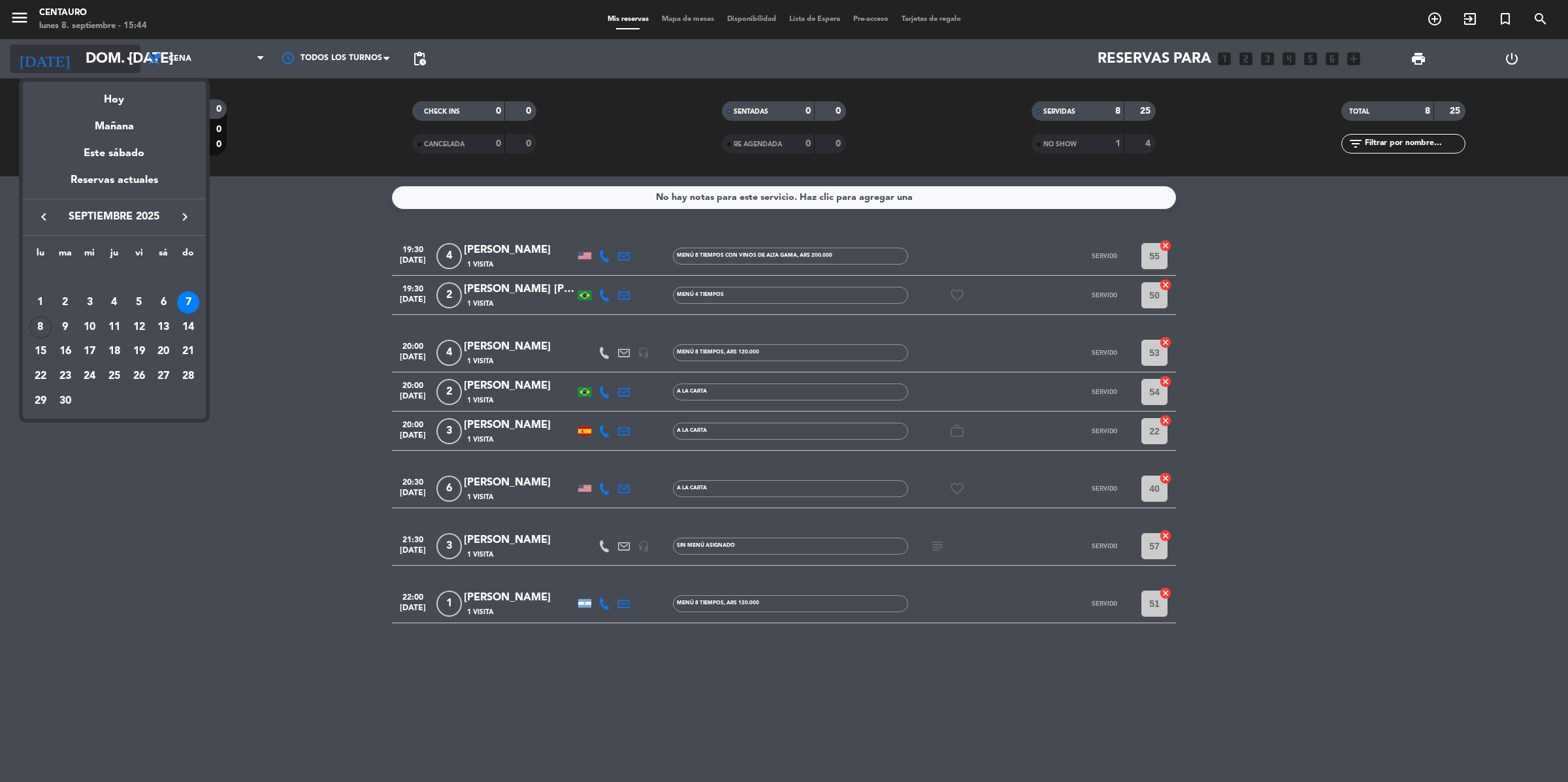
click at [119, 60] on div at bounding box center [784, 391] width 1568 height 782
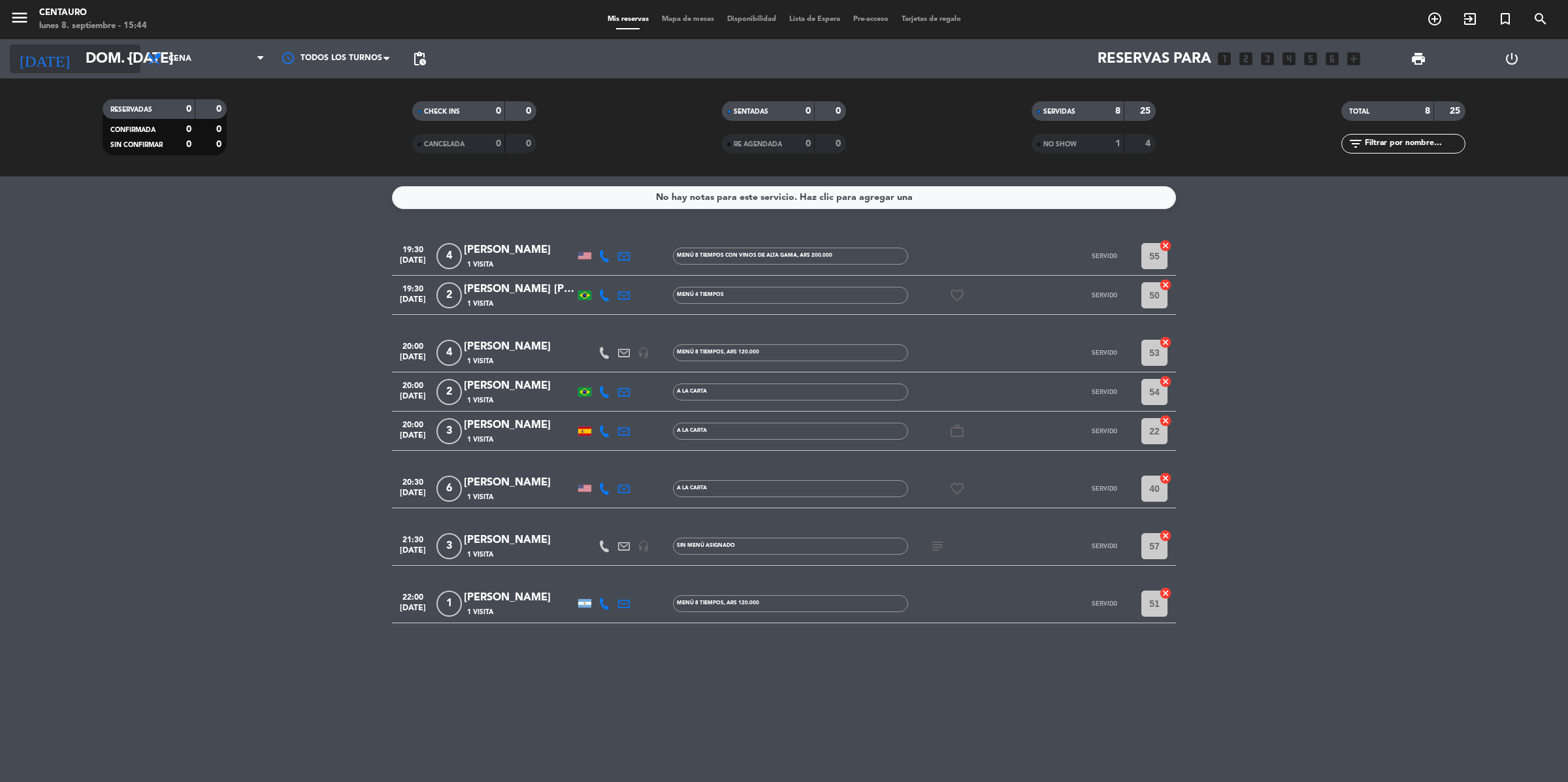
click at [119, 60] on input "dom. [DATE]" at bounding box center [170, 59] width 182 height 29
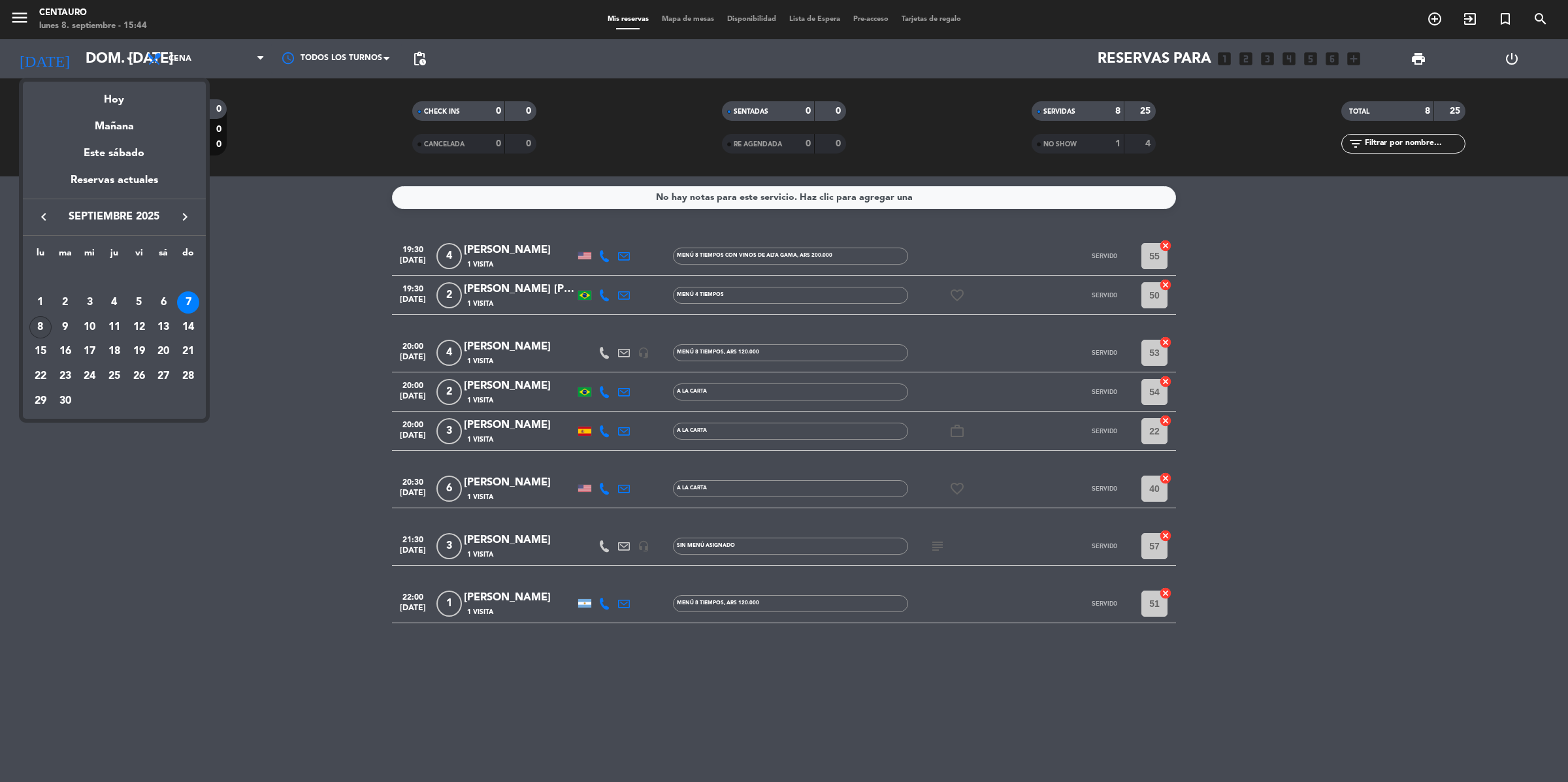
click at [41, 325] on div "8" at bounding box center [40, 327] width 22 height 22
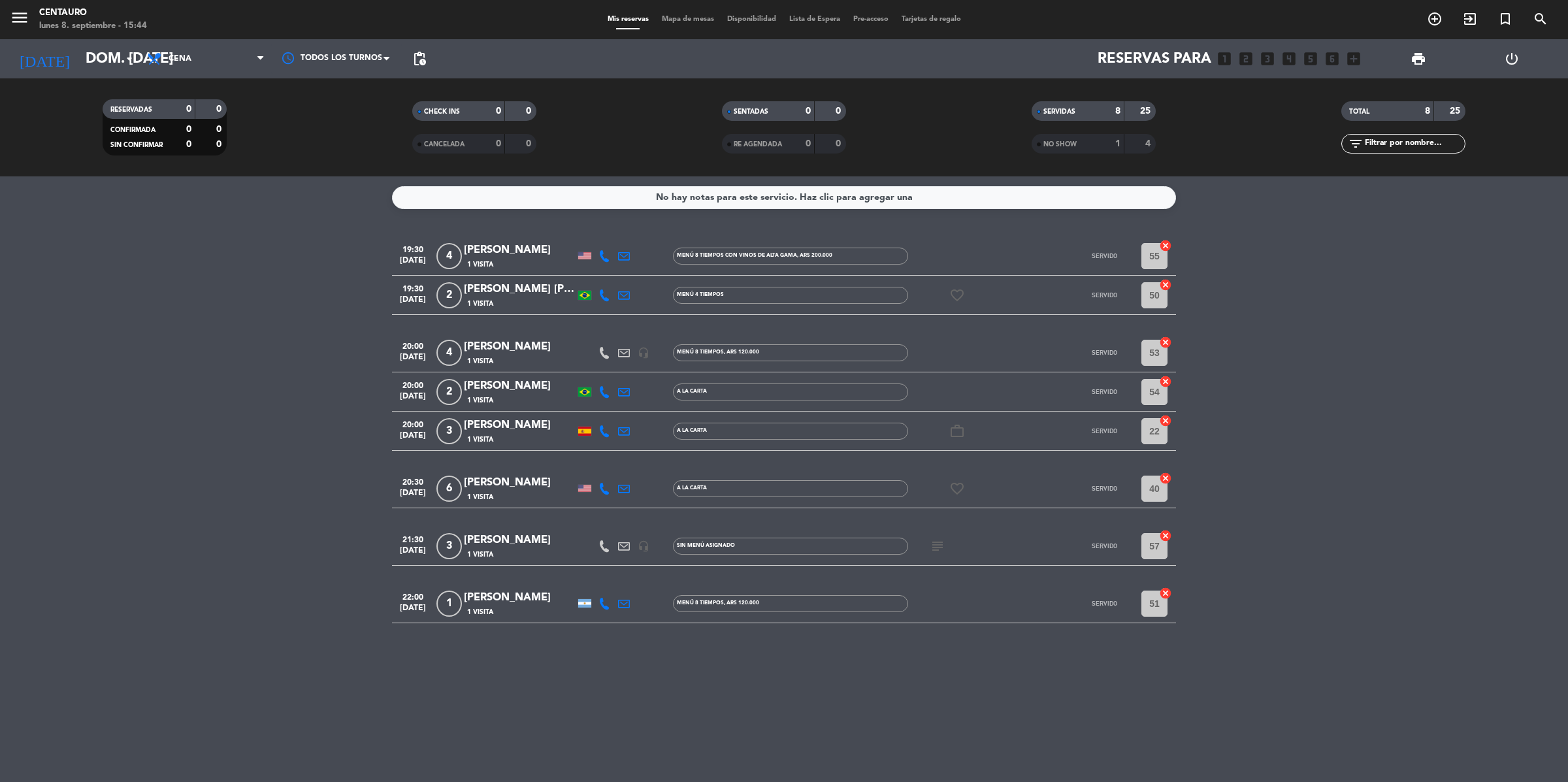
type input "lun. [DATE]"
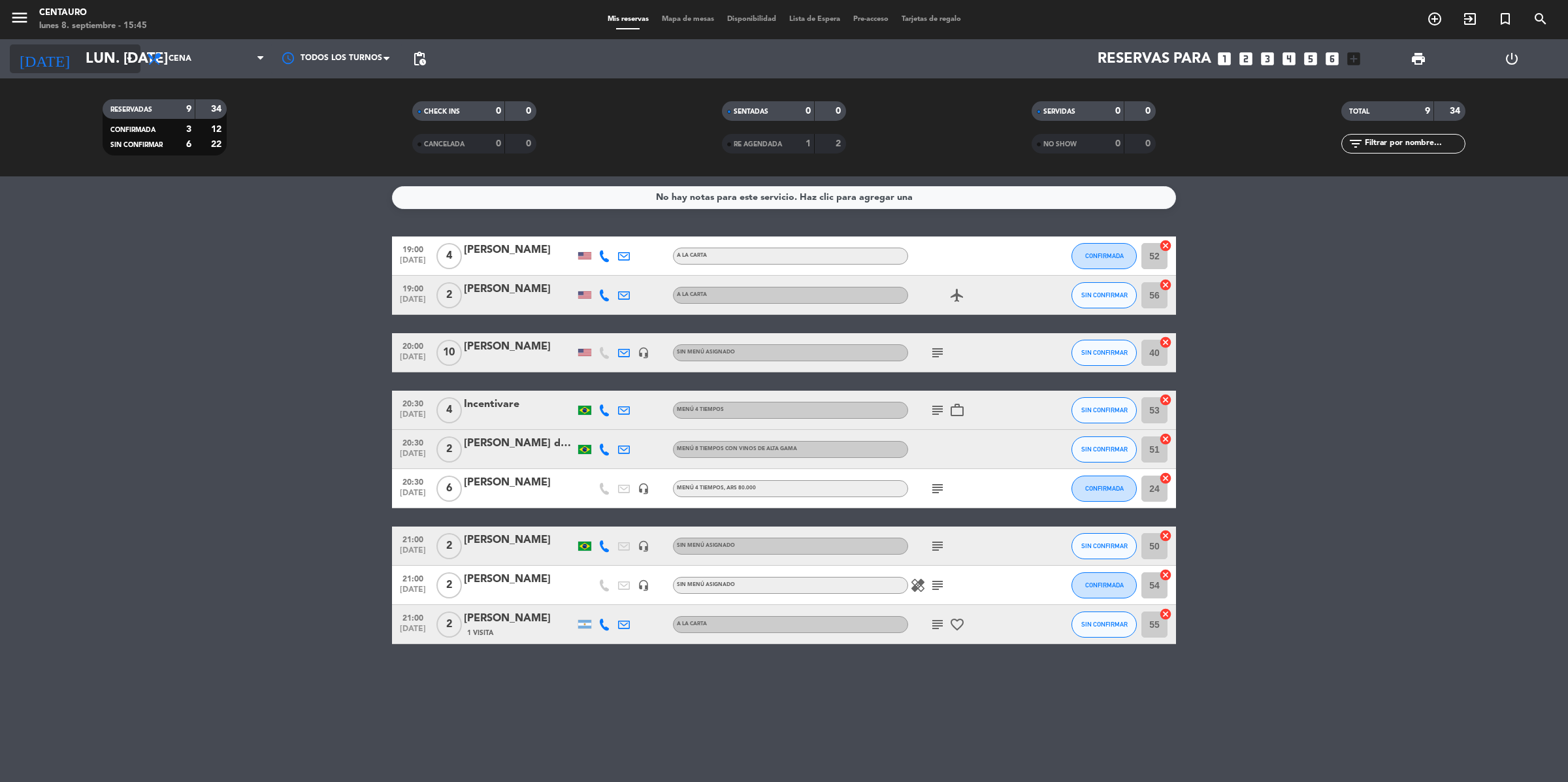
click at [134, 63] on icon "arrow_drop_down" at bounding box center [129, 59] width 16 height 16
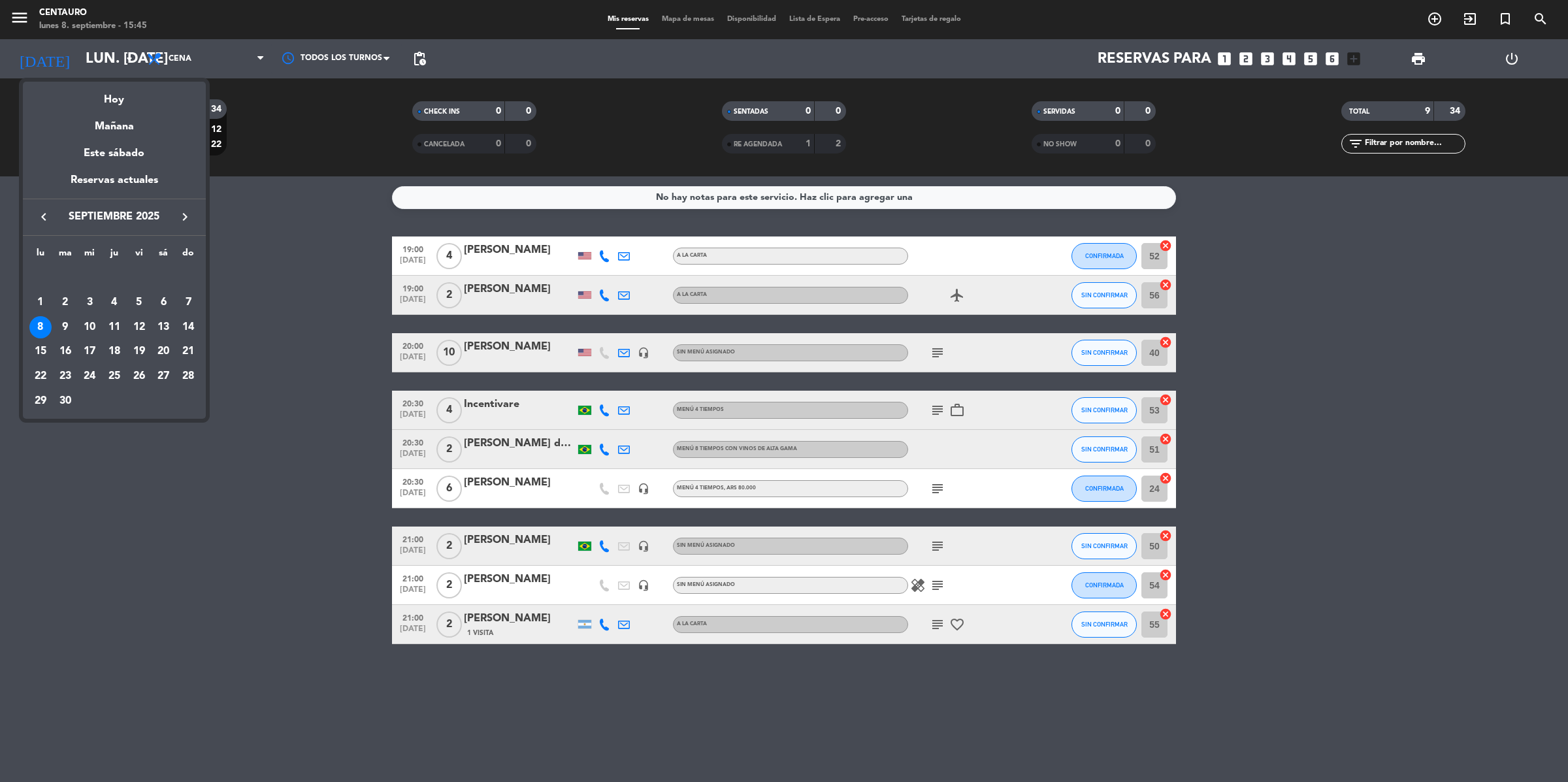
click at [309, 483] on div at bounding box center [784, 391] width 1568 height 782
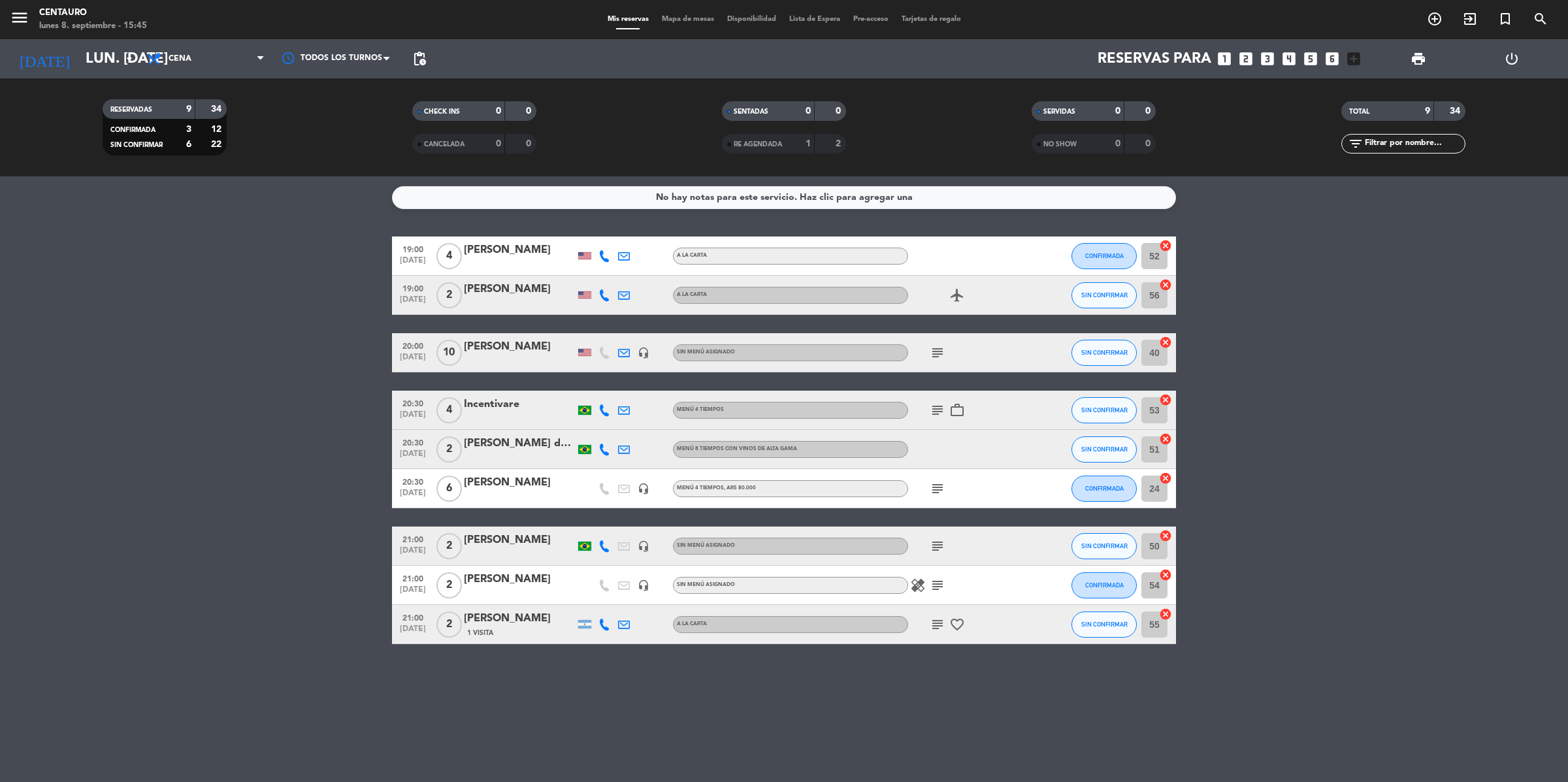
click at [578, 355] on div at bounding box center [585, 352] width 13 height 8
click at [500, 358] on div at bounding box center [520, 362] width 111 height 10
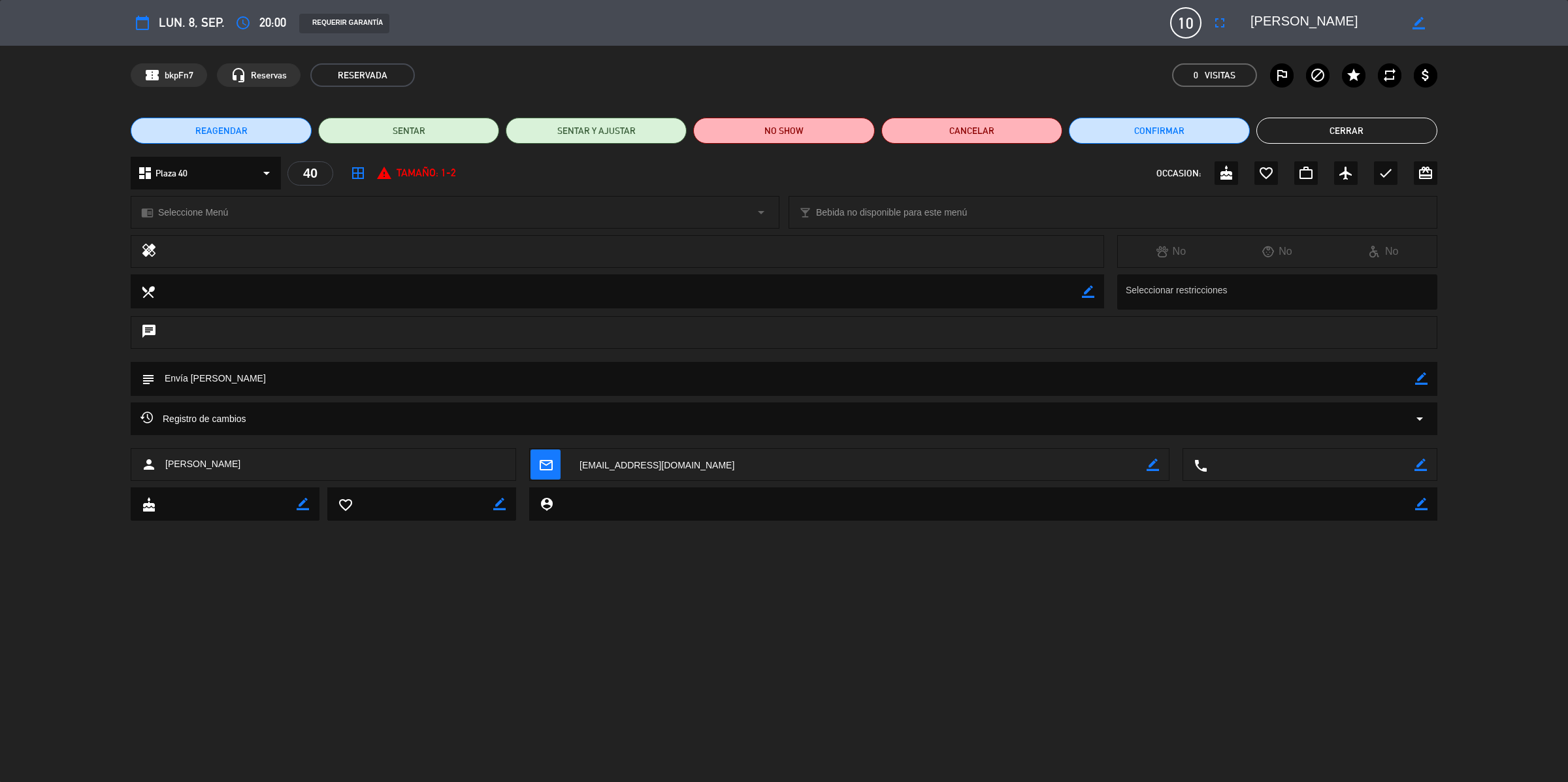
click at [1141, 139] on button "Cerrar" at bounding box center [1346, 130] width 181 height 26
